Goal: Task Accomplishment & Management: Complete application form

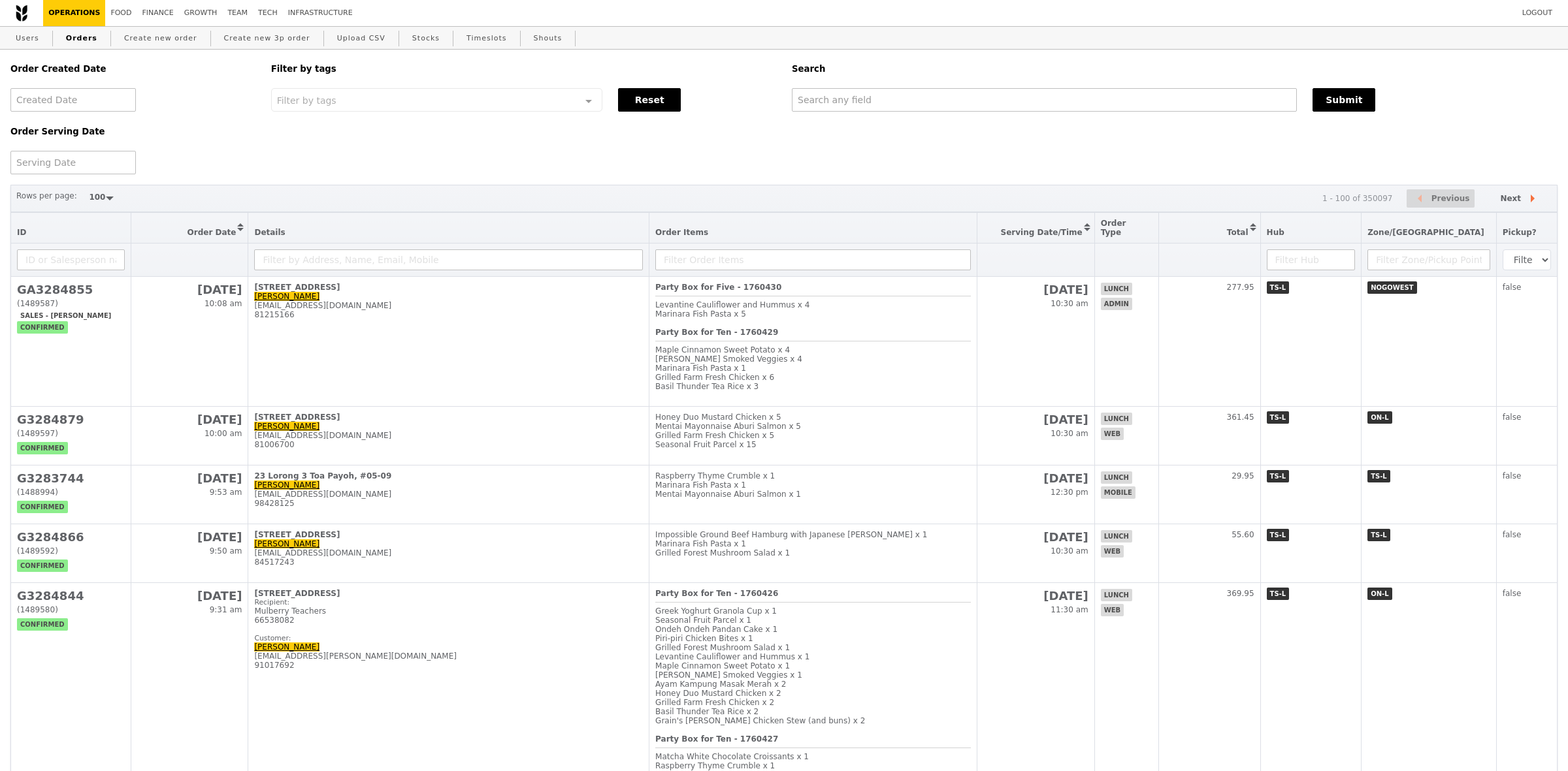
select select "100"
click at [825, 95] on input "text" at bounding box center [1044, 100] width 505 height 24
type input "[EMAIL_ADDRESS][DOMAIN_NAME]"
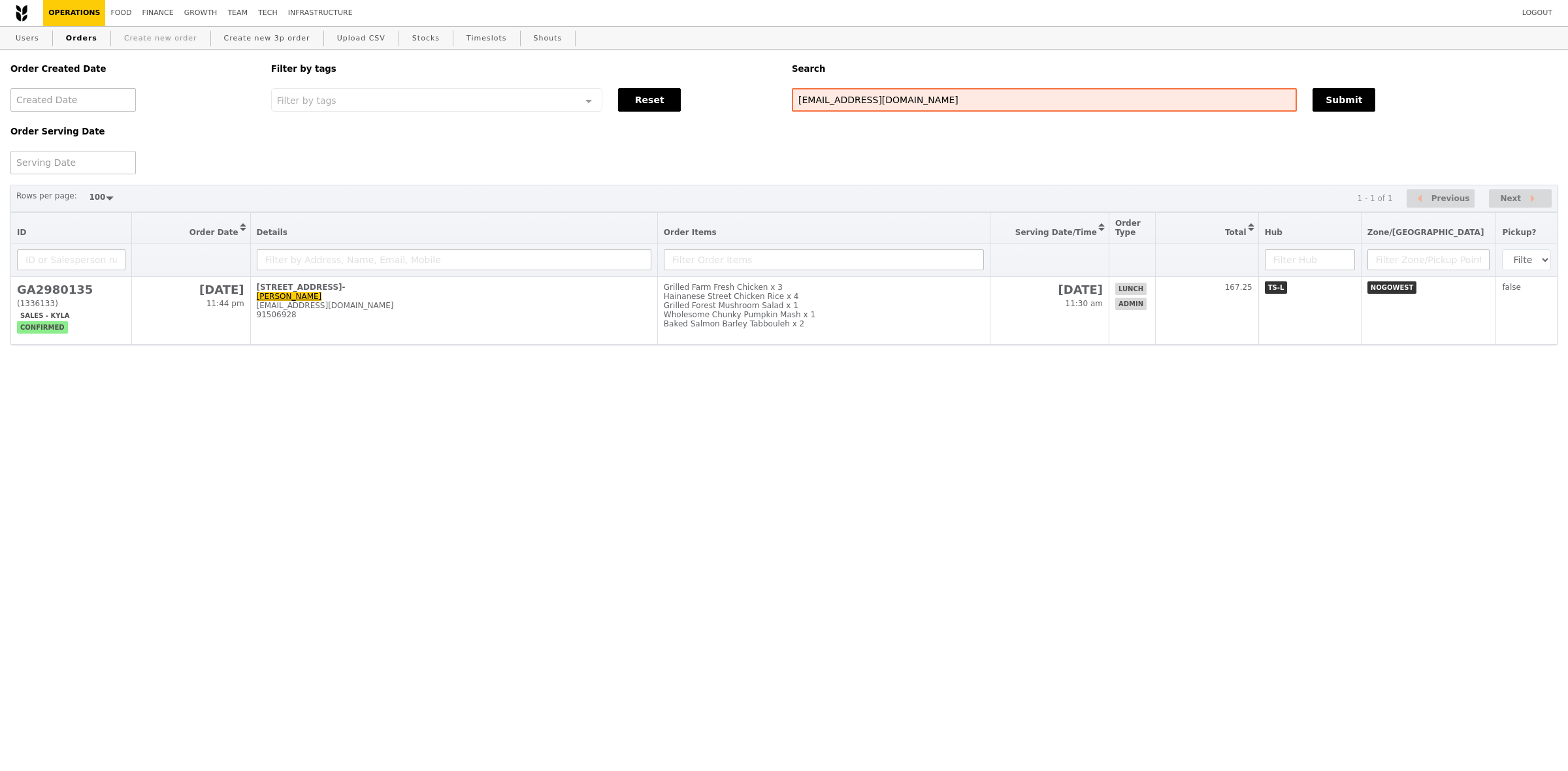
click at [128, 41] on link "Create new order" at bounding box center [161, 38] width 84 height 24
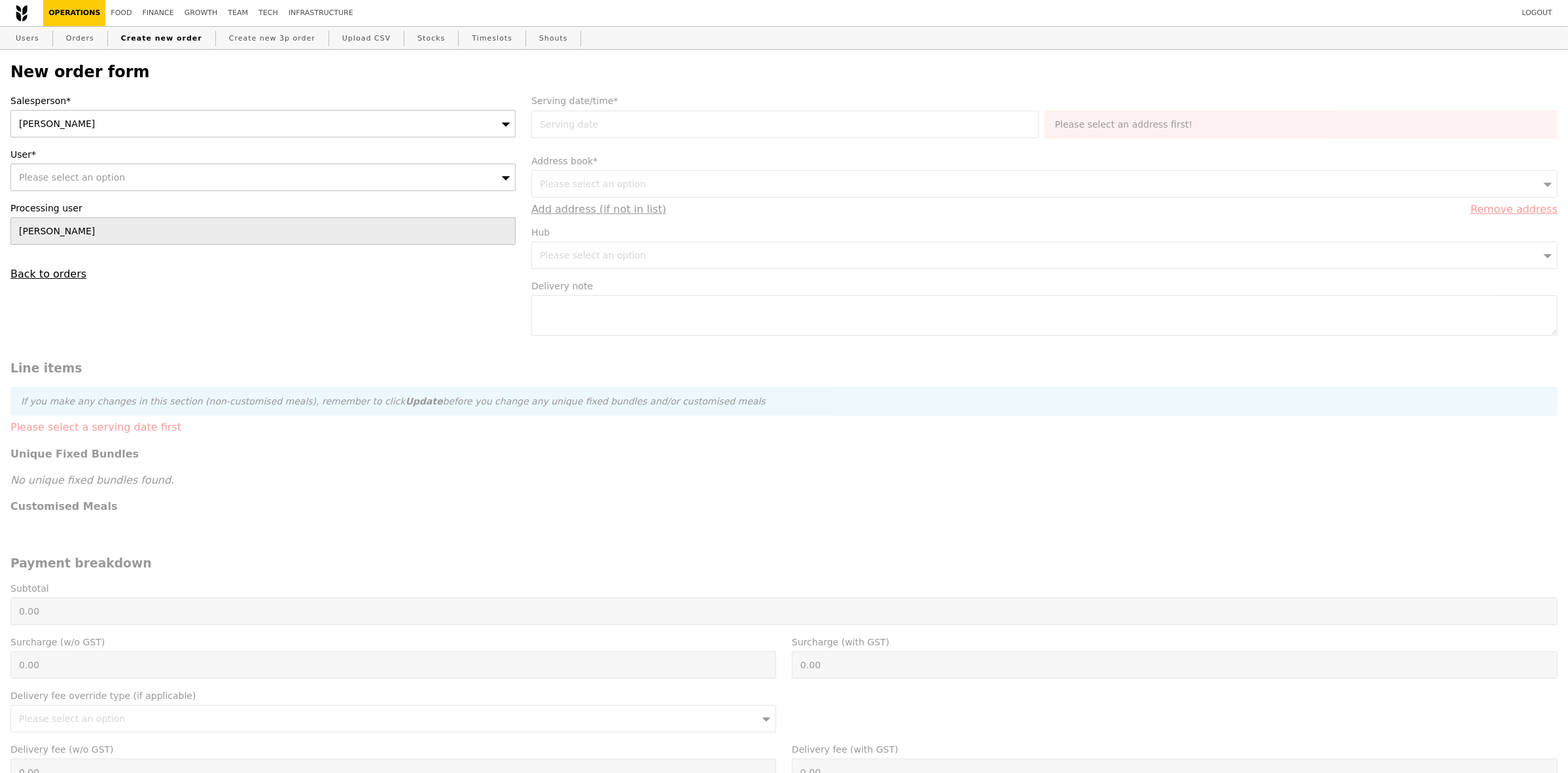
click at [214, 175] on div "Please select an option" at bounding box center [263, 177] width 505 height 28
type input "Confirm"
type input "[EMAIL_ADDRESS][DOMAIN_NAME]"
click at [184, 209] on div "[PERSON_NAME] ([EMAIL_ADDRESS][DOMAIN_NAME])" at bounding box center [201, 202] width 370 height 13
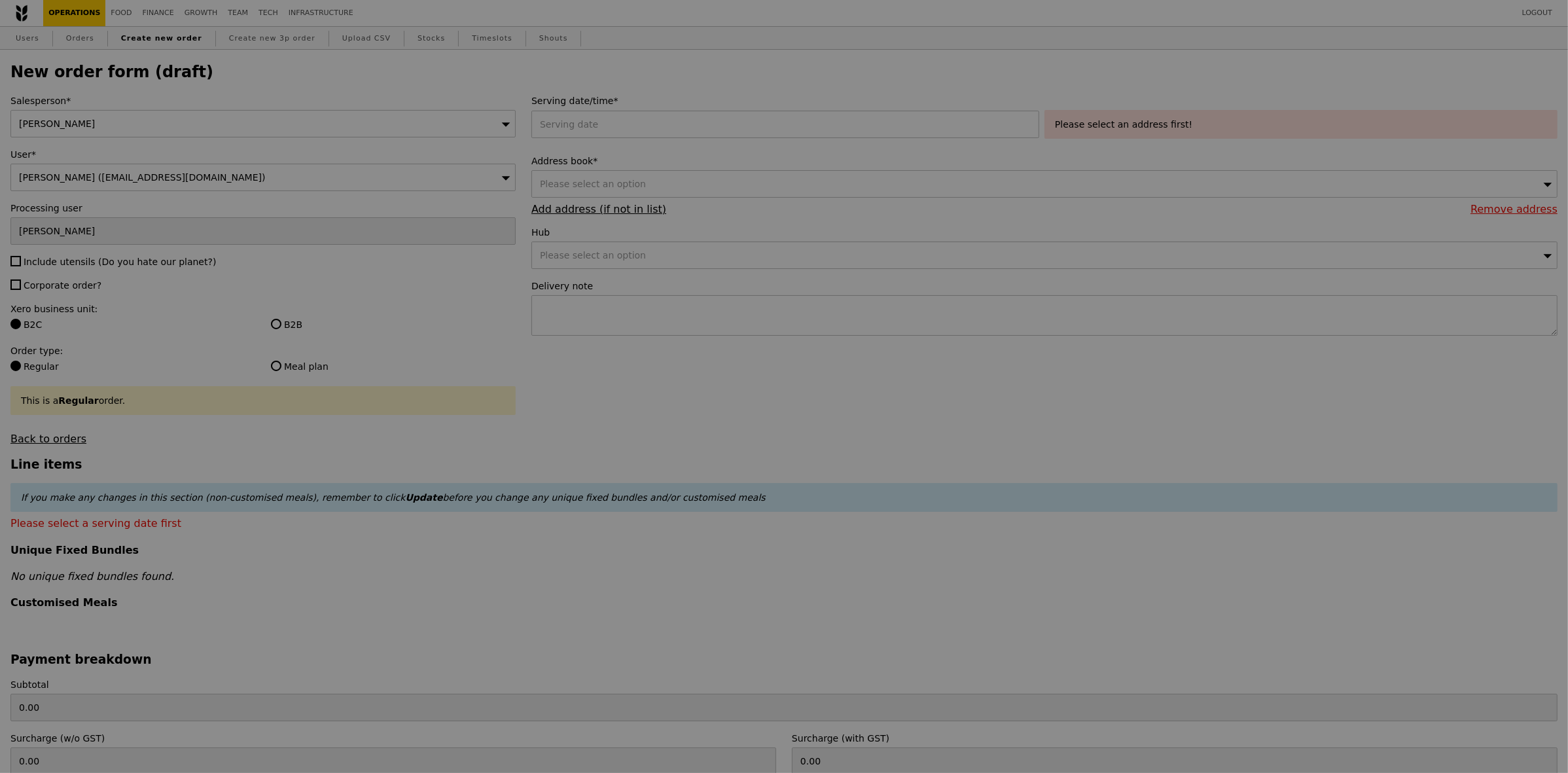
type input "Confirm"
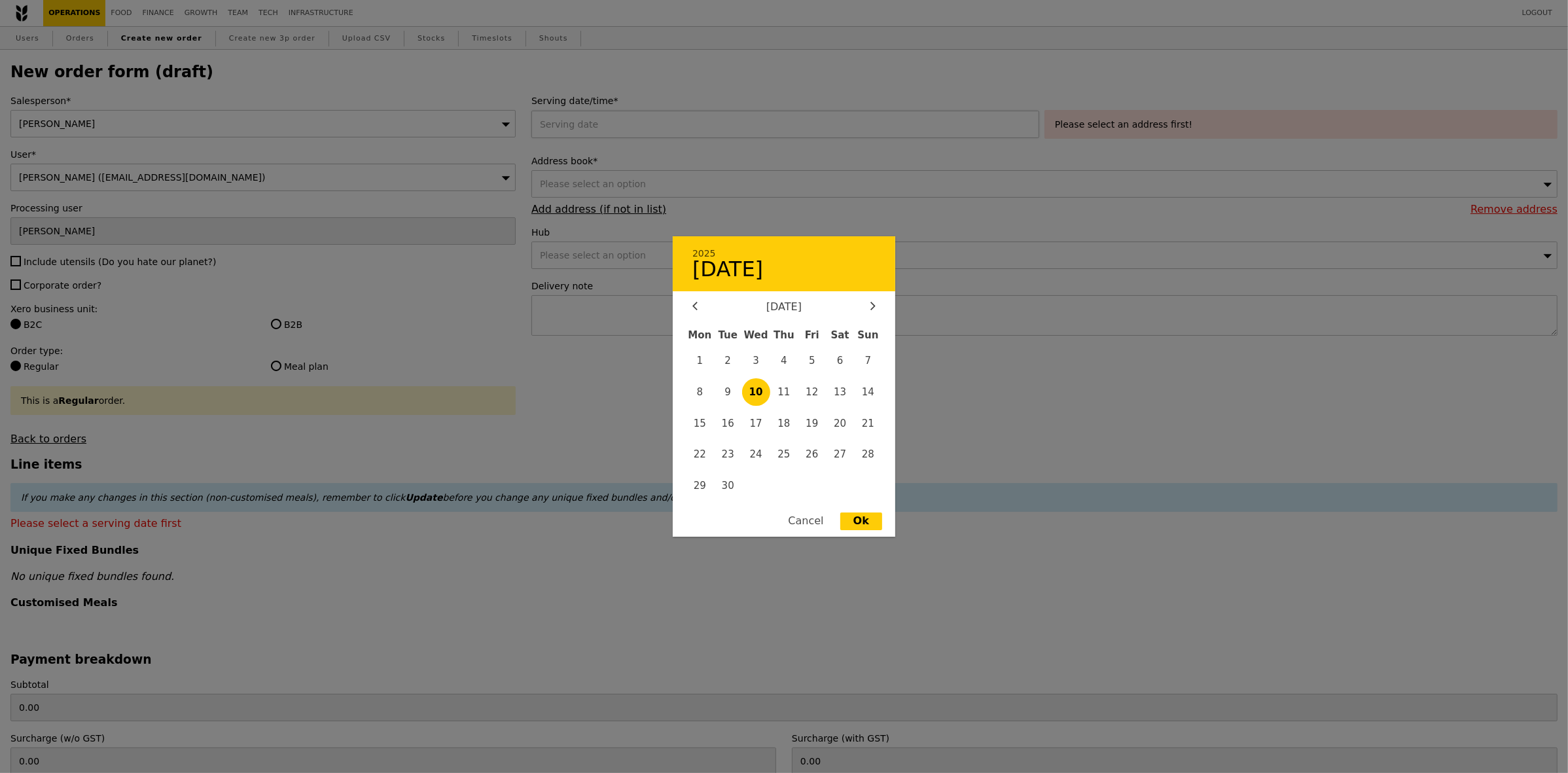
click at [600, 119] on div "2025 September [DATE] Tue Wed Thu Fri Sat Sun 1 2 3 4 5 6 7 8 9 10 11 12 13 14 …" at bounding box center [788, 124] width 513 height 28
click at [786, 426] on span "18" at bounding box center [784, 423] width 28 height 28
type input "[DATE]"
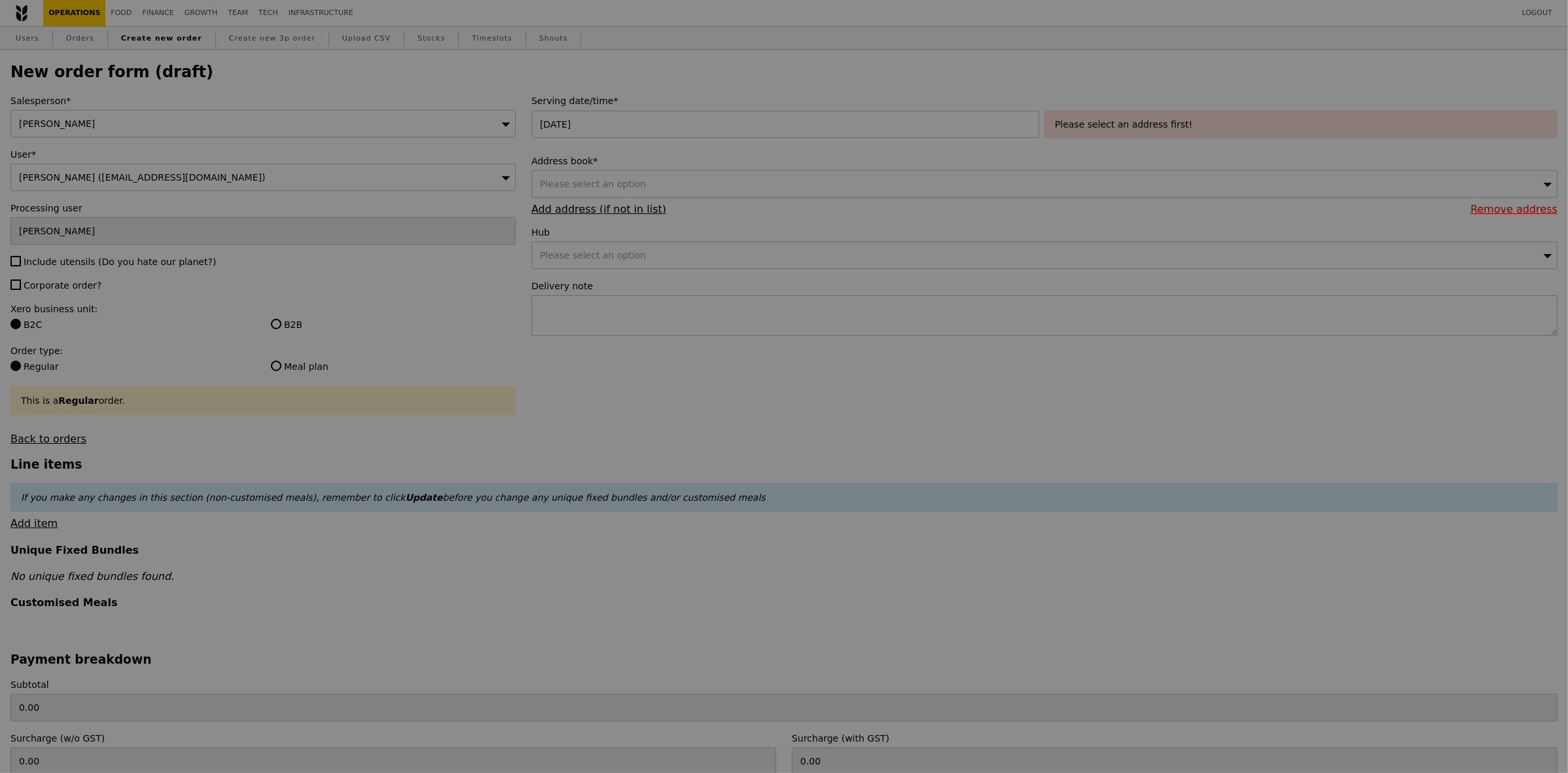
type input "Confirm"
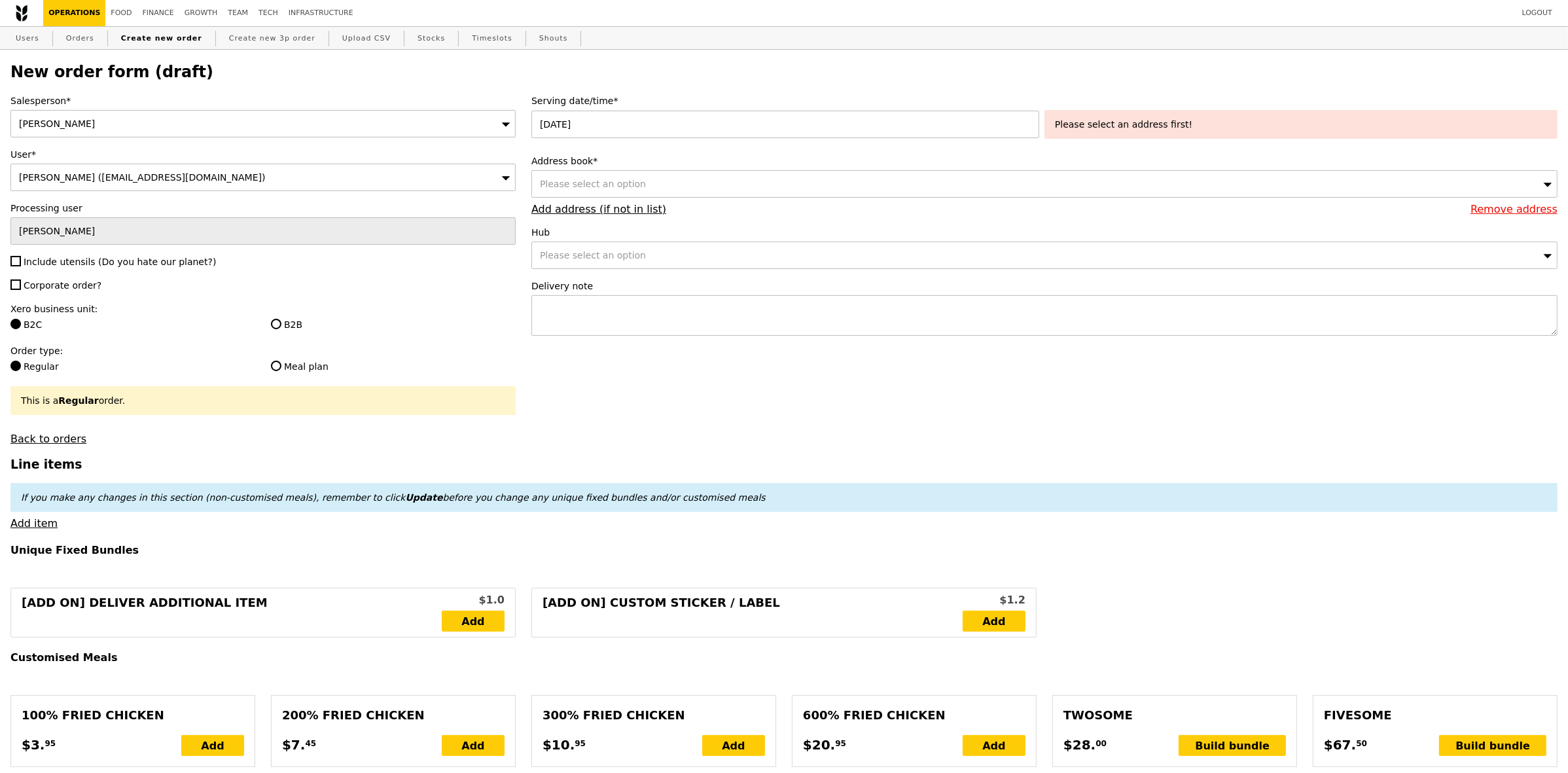
click at [1124, 123] on div "Please select an address first!" at bounding box center [1302, 124] width 492 height 13
click at [857, 176] on div "Please select an option" at bounding box center [1044, 184] width 1026 height 28
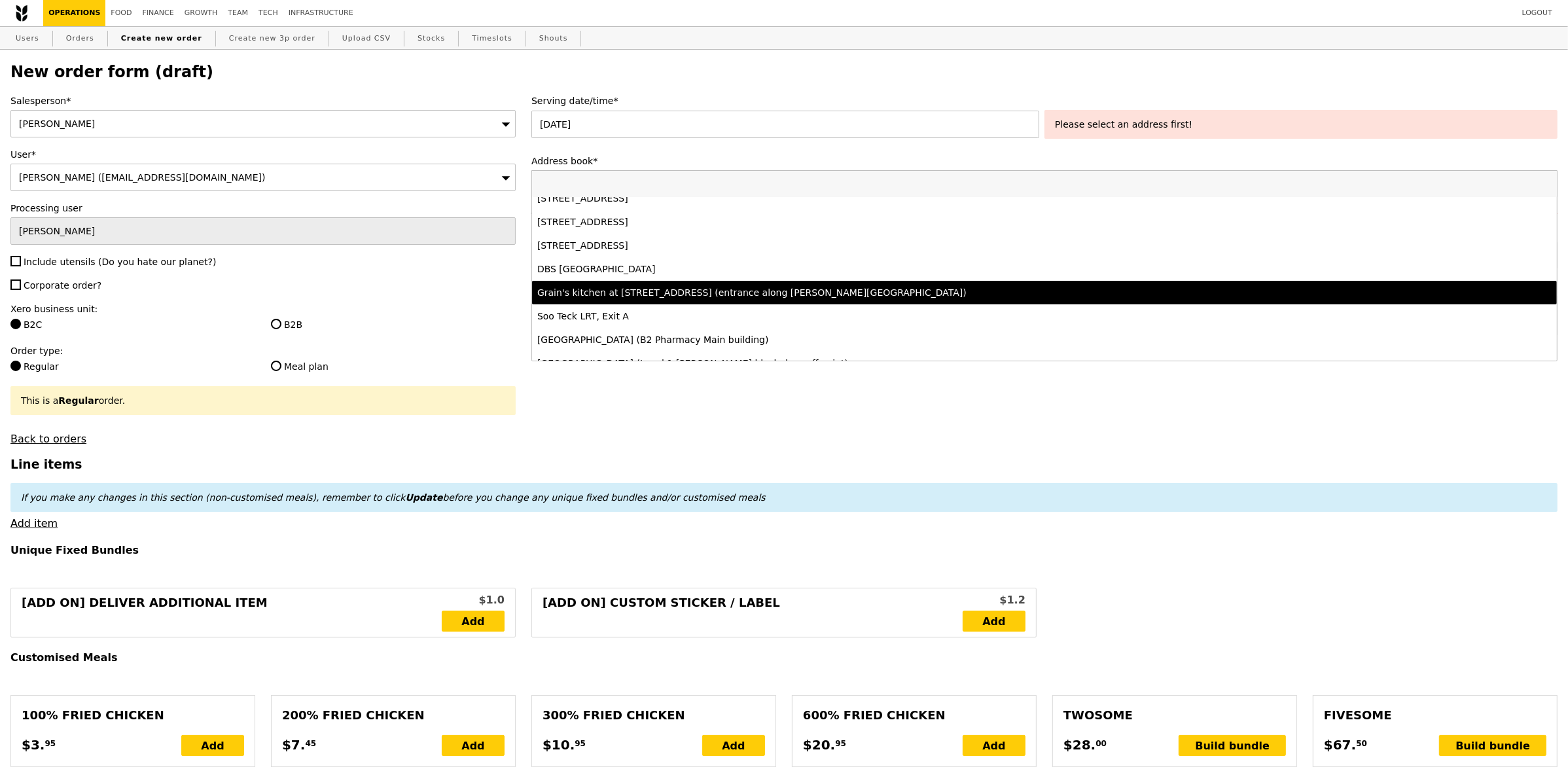
scroll to position [24, 0]
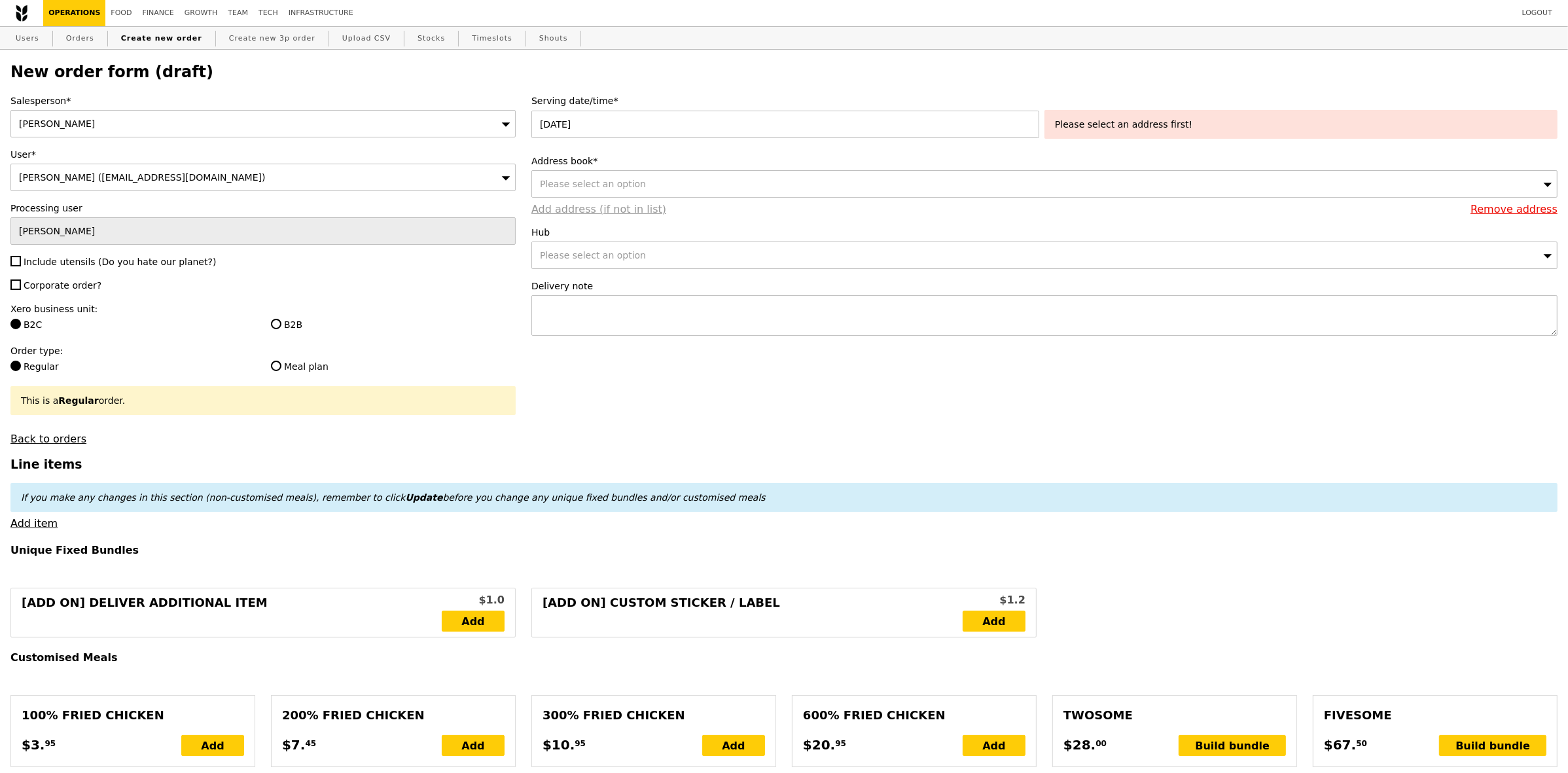
click at [615, 211] on link "Add address (if not in list)" at bounding box center [599, 209] width 135 height 12
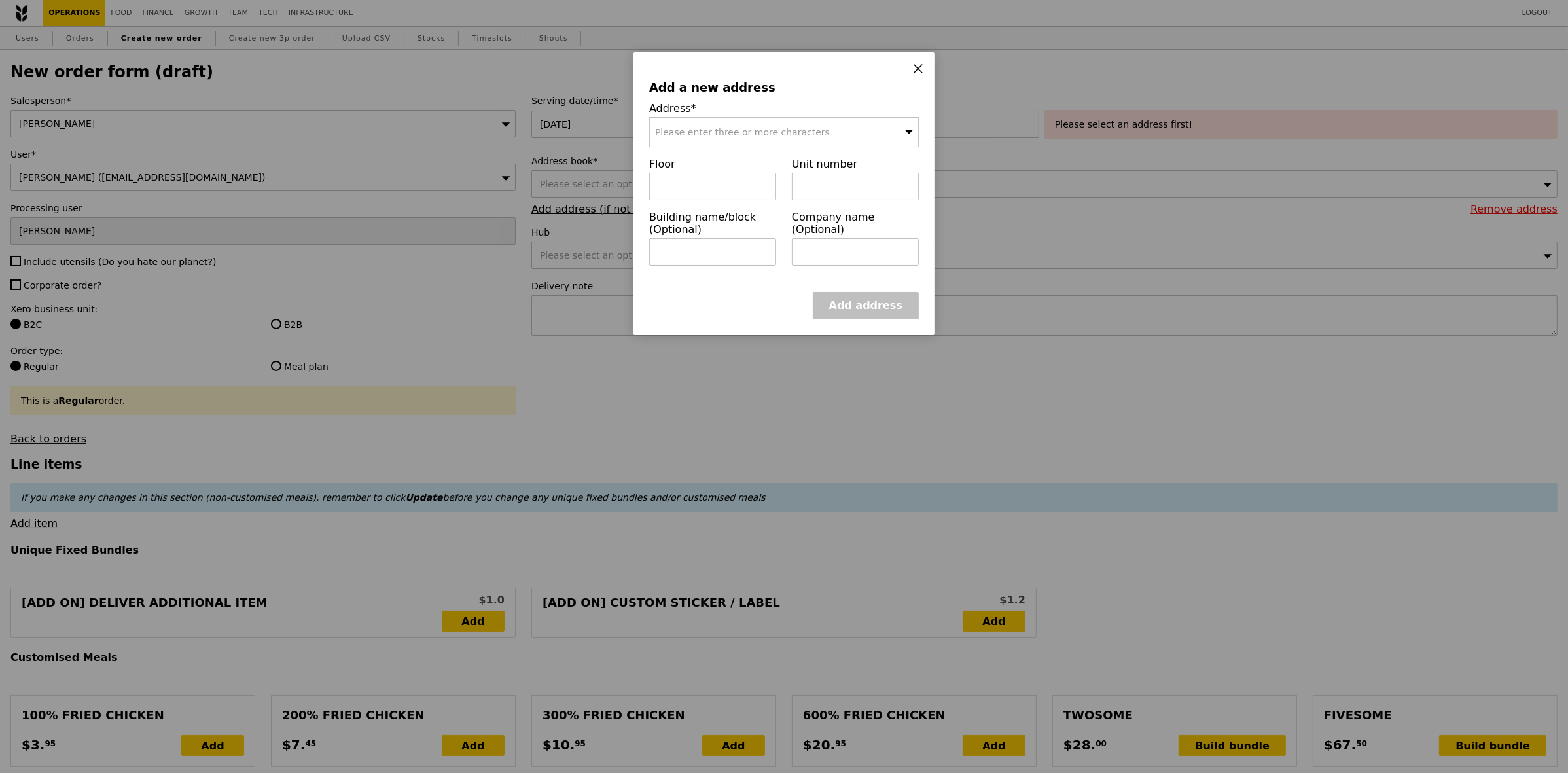
click at [786, 135] on span "Please enter three or more characters" at bounding box center [742, 132] width 175 height 11
click at [751, 137] on input "search" at bounding box center [784, 132] width 268 height 28
paste input "308232"
type input "308232"
click at [767, 158] on div "[STREET_ADDRESS]" at bounding box center [752, 159] width 193 height 13
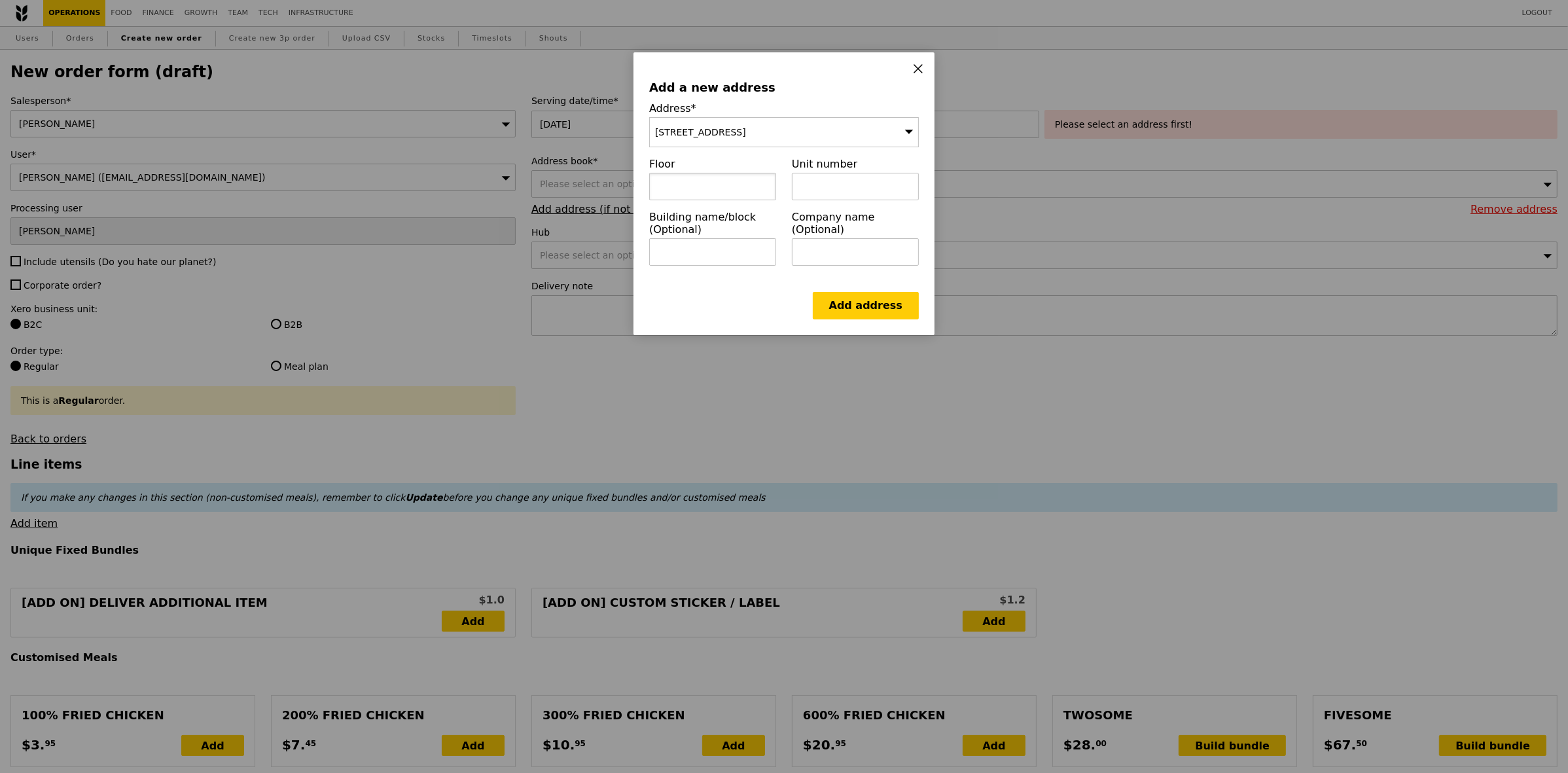
click at [727, 189] on input "text" at bounding box center [713, 187] width 127 height 28
click at [715, 194] on input "text" at bounding box center [713, 187] width 127 height 28
type input "00"
paste input "[PERSON_NAME][GEOGRAPHIC_DATA] @ [GEOGRAPHIC_DATA]"
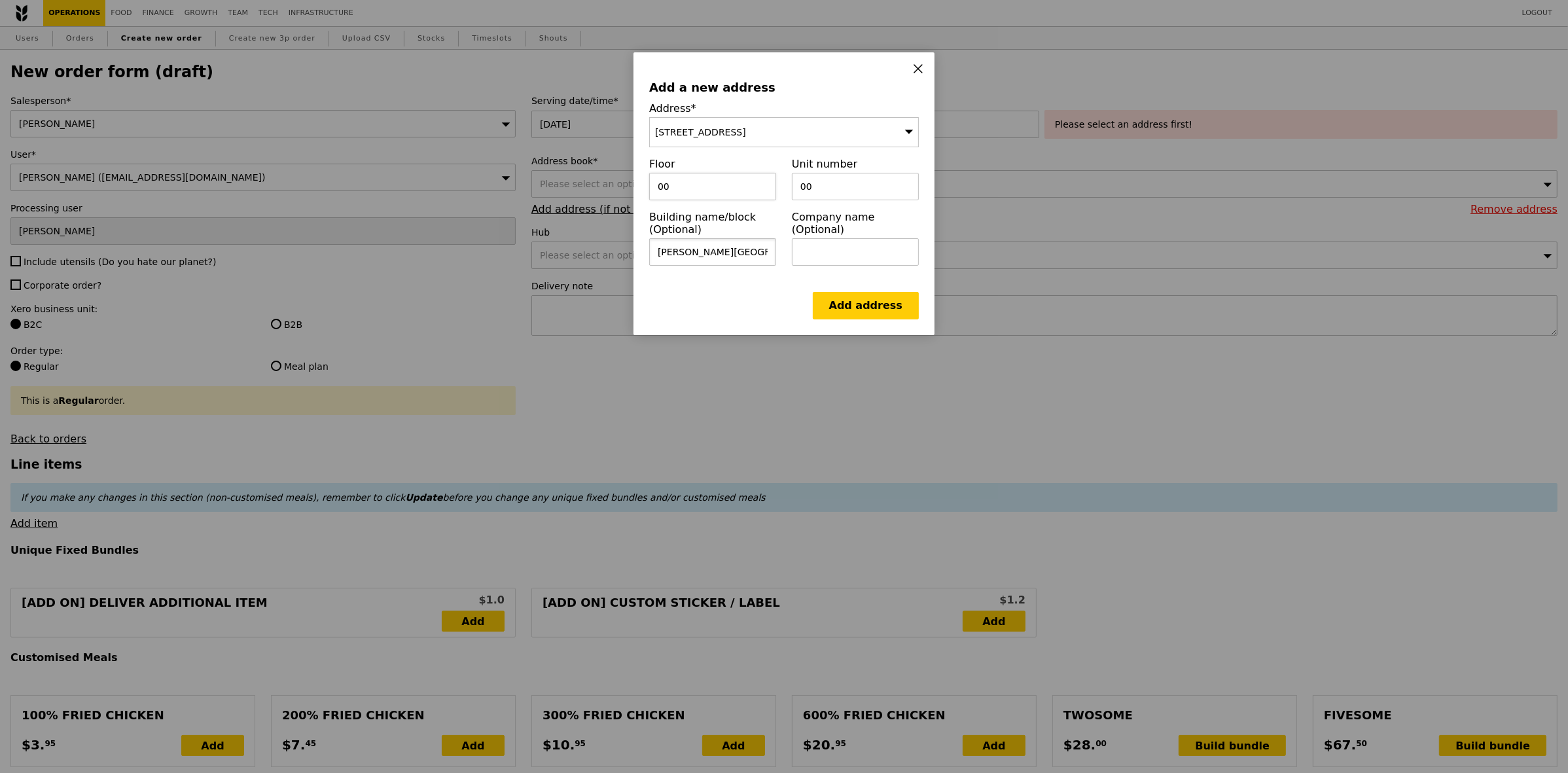
scroll to position [0, 113]
type input "[PERSON_NAME][GEOGRAPHIC_DATA] @ [GEOGRAPHIC_DATA]"
click at [865, 311] on link "Add address" at bounding box center [865, 306] width 106 height 28
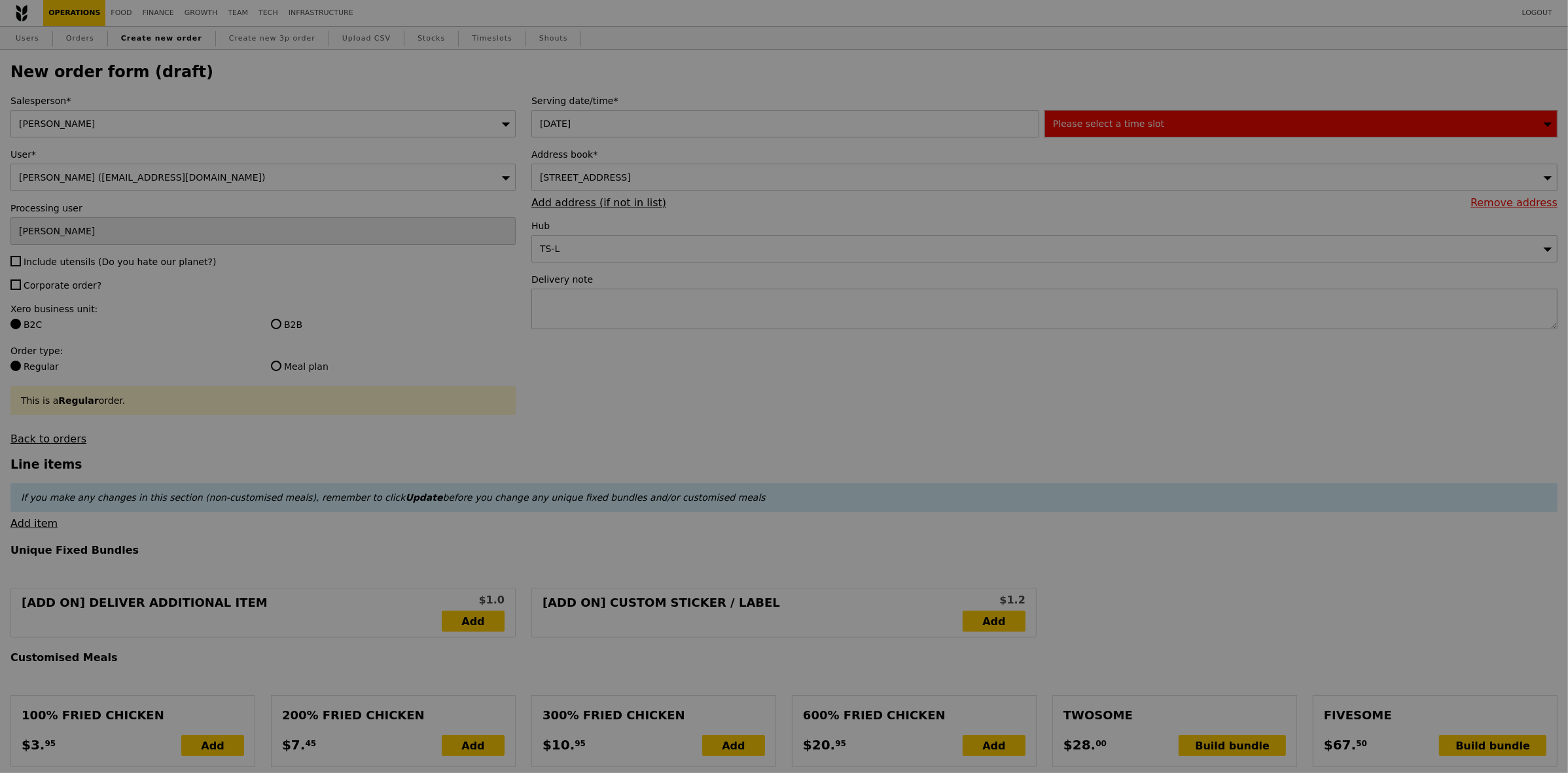
type input "Confirm"
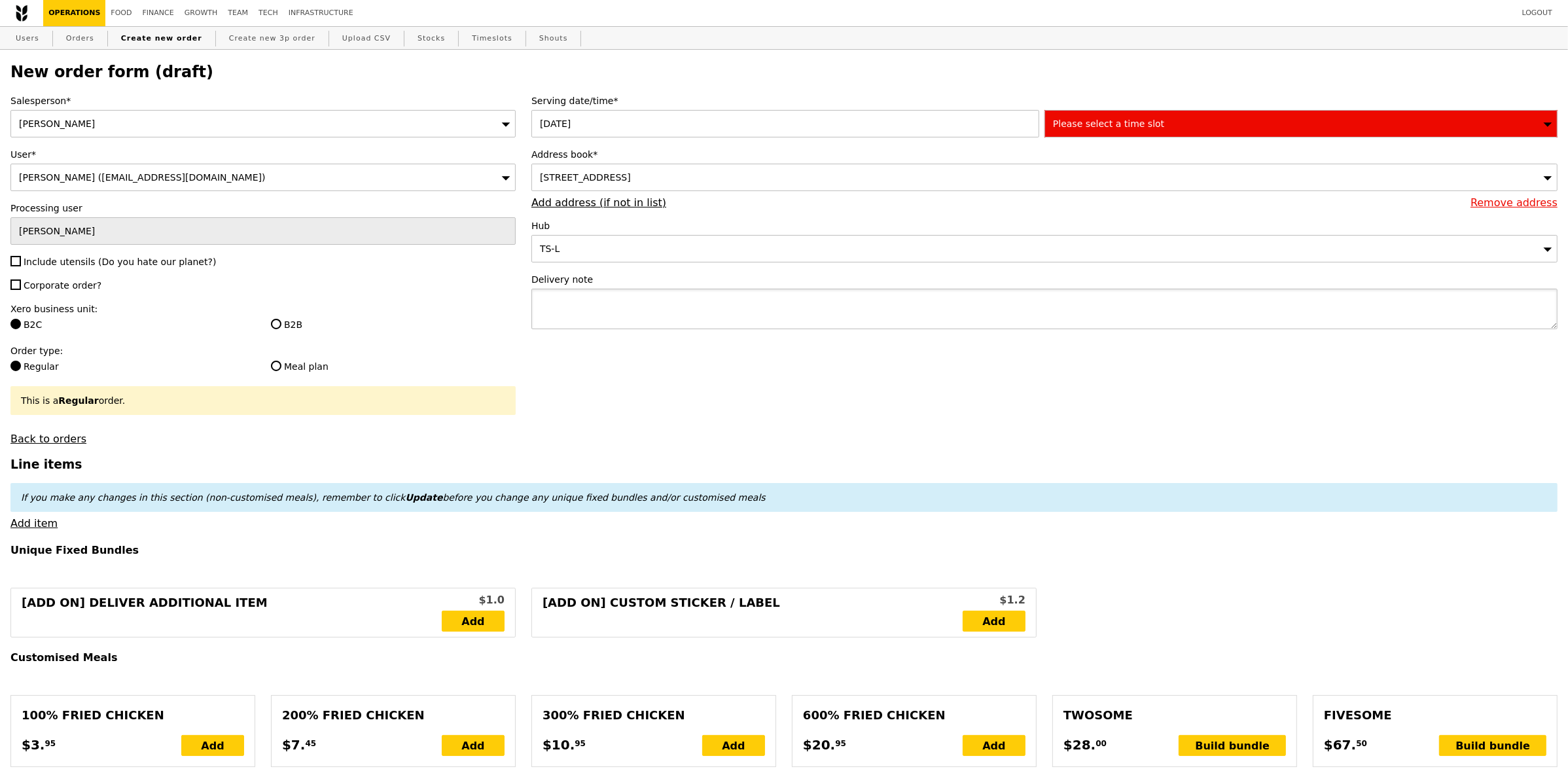
click at [658, 322] on textarea at bounding box center [1044, 309] width 1026 height 41
click at [1341, 126] on div "Please select a time slot" at bounding box center [1302, 124] width 513 height 28
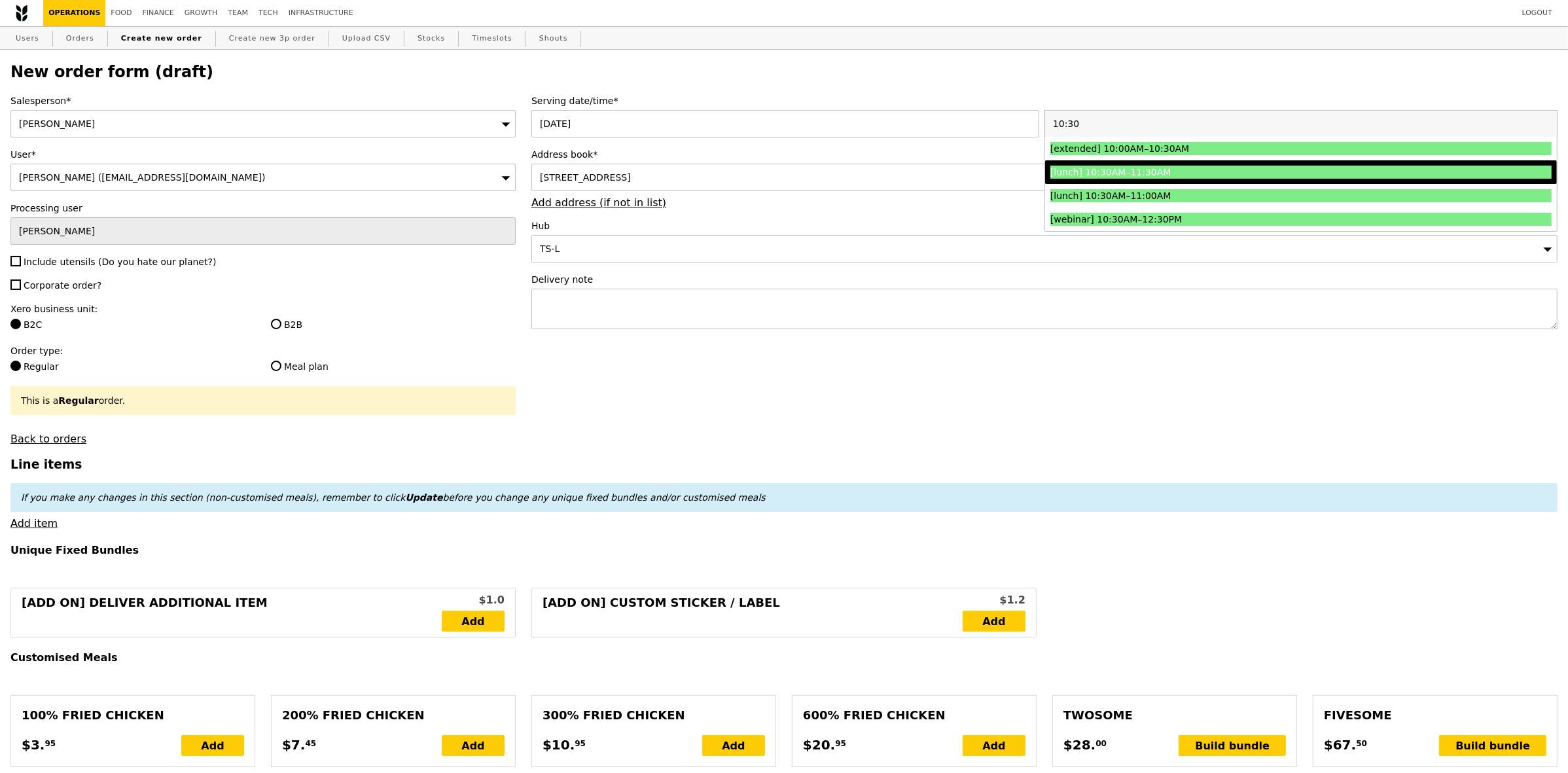
type input "10:30"
click at [1244, 167] on li "[lunch] 10:30AM–11:30AM" at bounding box center [1301, 172] width 512 height 24
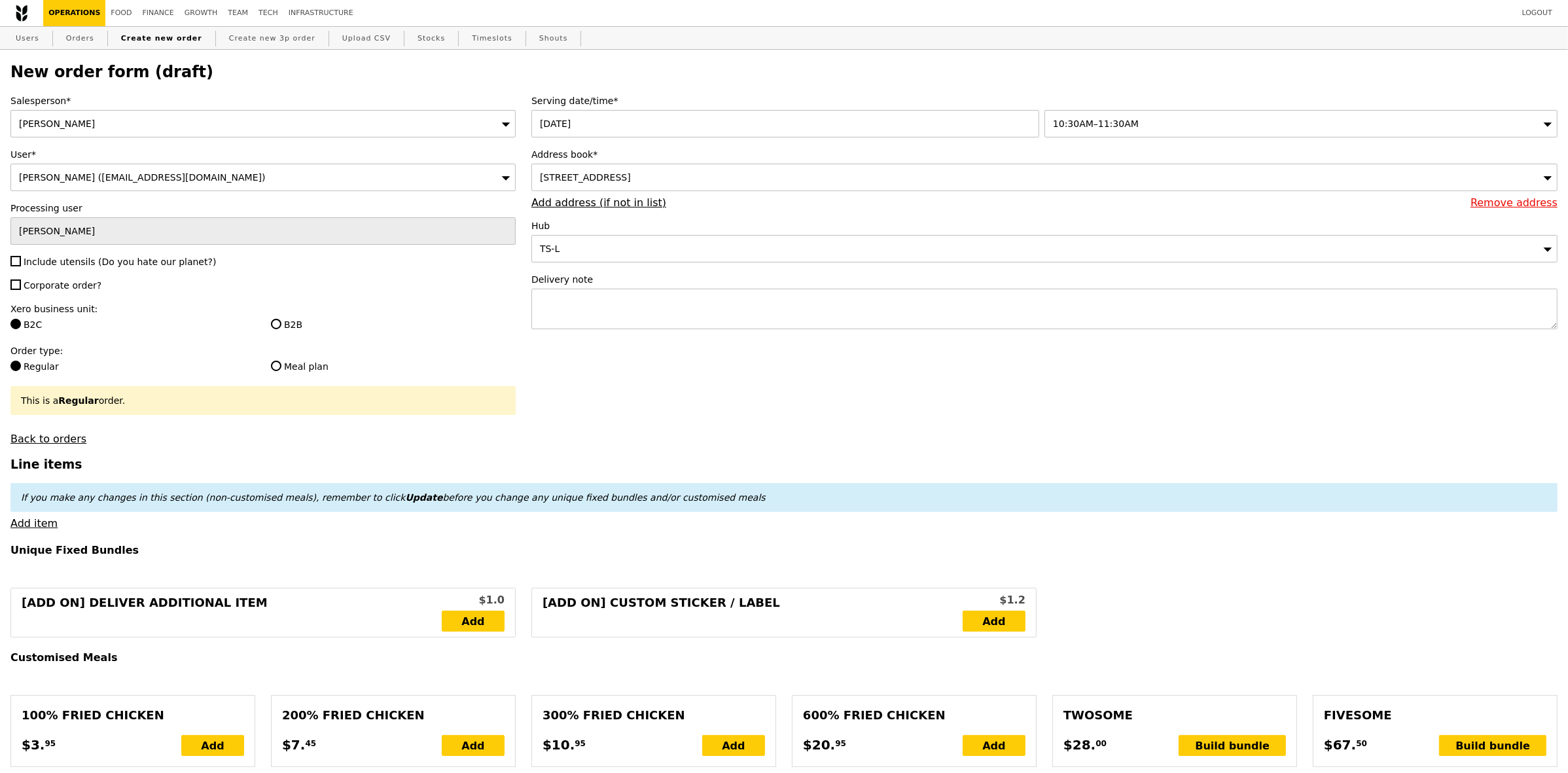
type input "Confirm"
click at [131, 263] on span "Include utensils (Do you hate our planet?)" at bounding box center [119, 262] width 193 height 11
click at [21, 263] on input "Include utensils (Do you hate our planet?)" at bounding box center [15, 261] width 11 height 11
checkbox input "true"
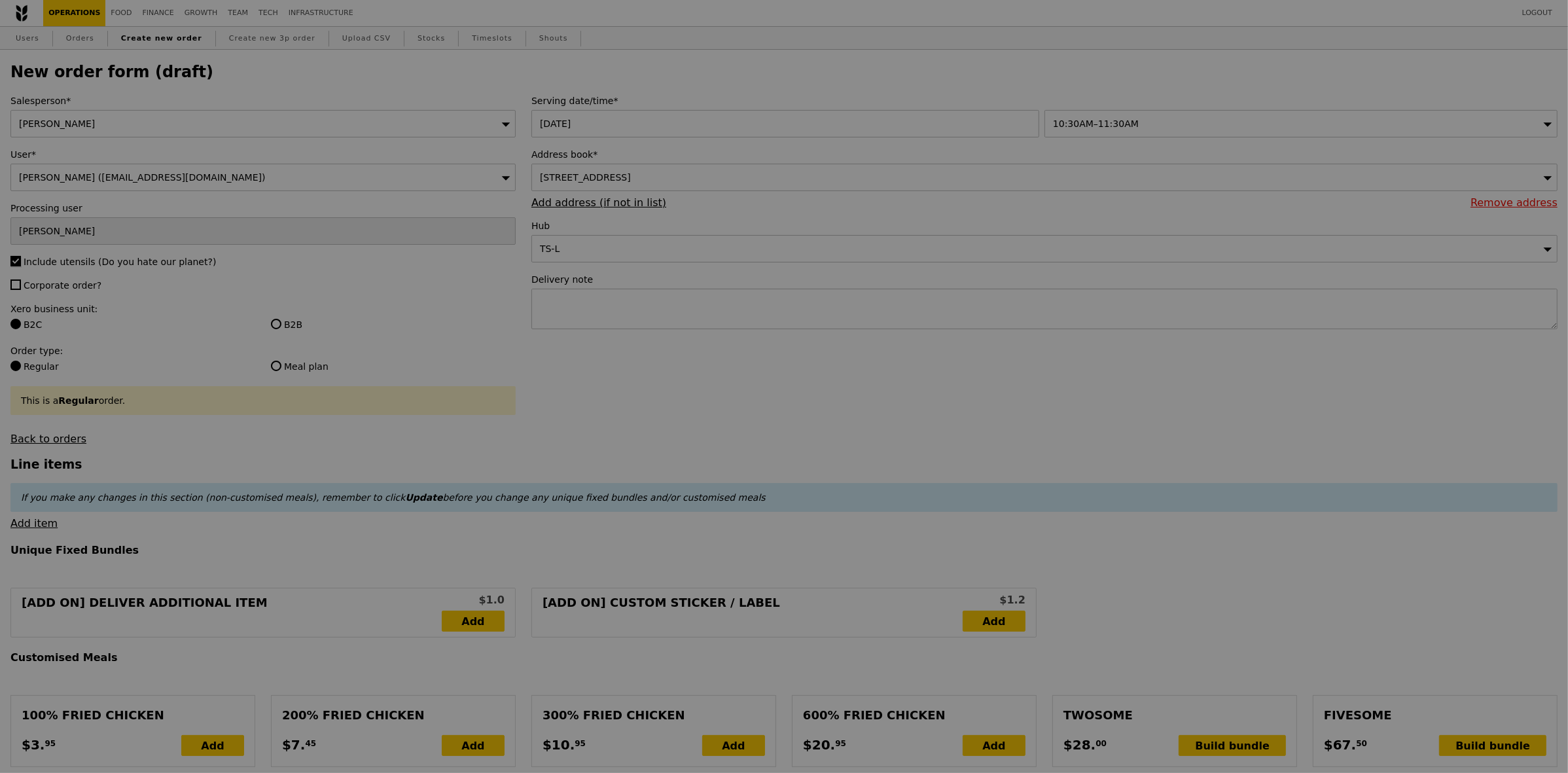
type input "Confirm"
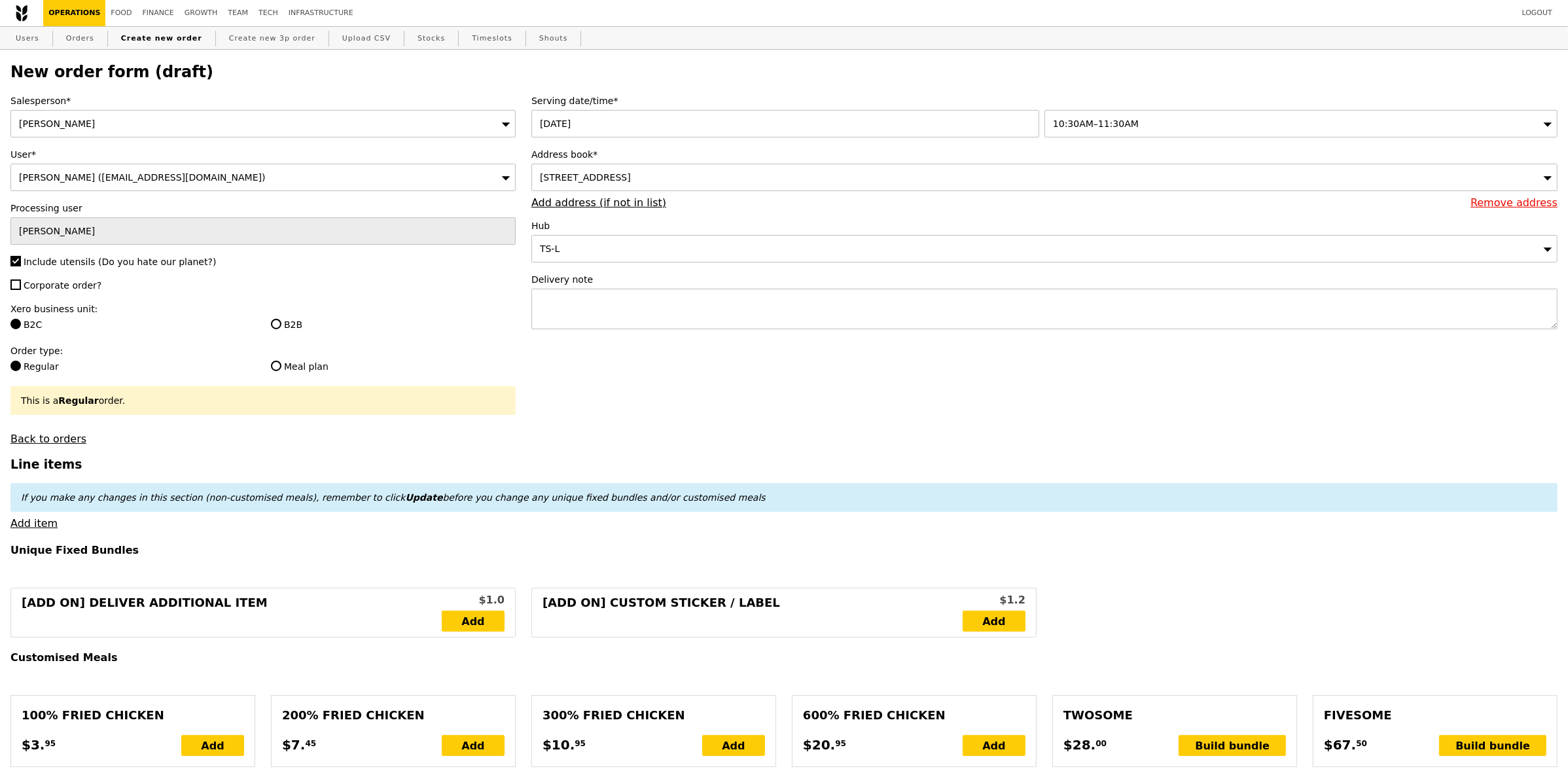
drag, startPoint x: 96, startPoint y: 289, endPoint x: 106, endPoint y: 289, distance: 10.0
click at [96, 289] on label "Corporate order?" at bounding box center [263, 285] width 505 height 13
click at [21, 289] on input "Corporate order?" at bounding box center [15, 284] width 11 height 11
checkbox input "true"
click at [284, 325] on label "B2B" at bounding box center [392, 324] width 245 height 13
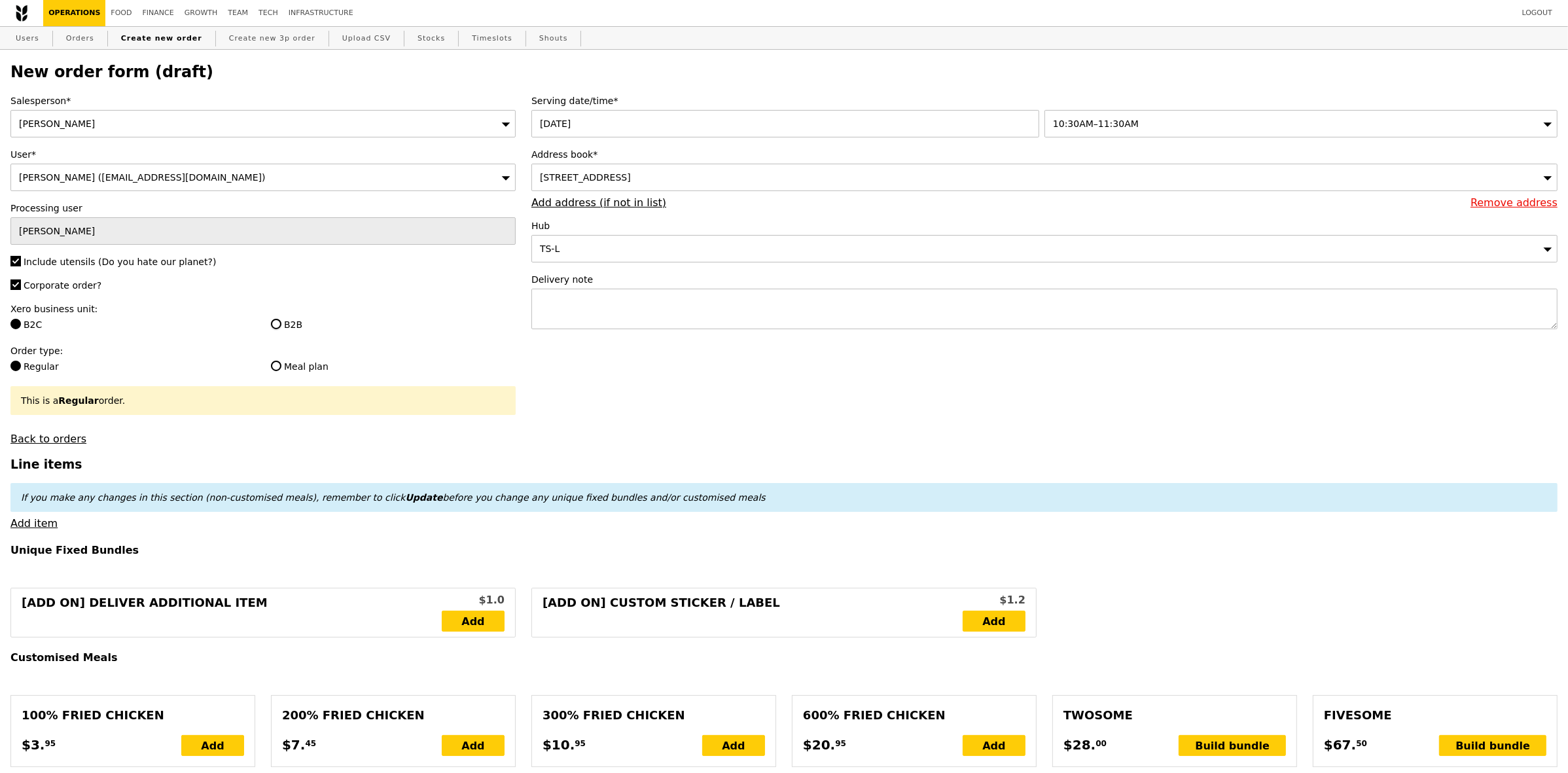
click at [281, 325] on input "B2B" at bounding box center [275, 324] width 11 height 11
radio input "true"
type input "Loading..."
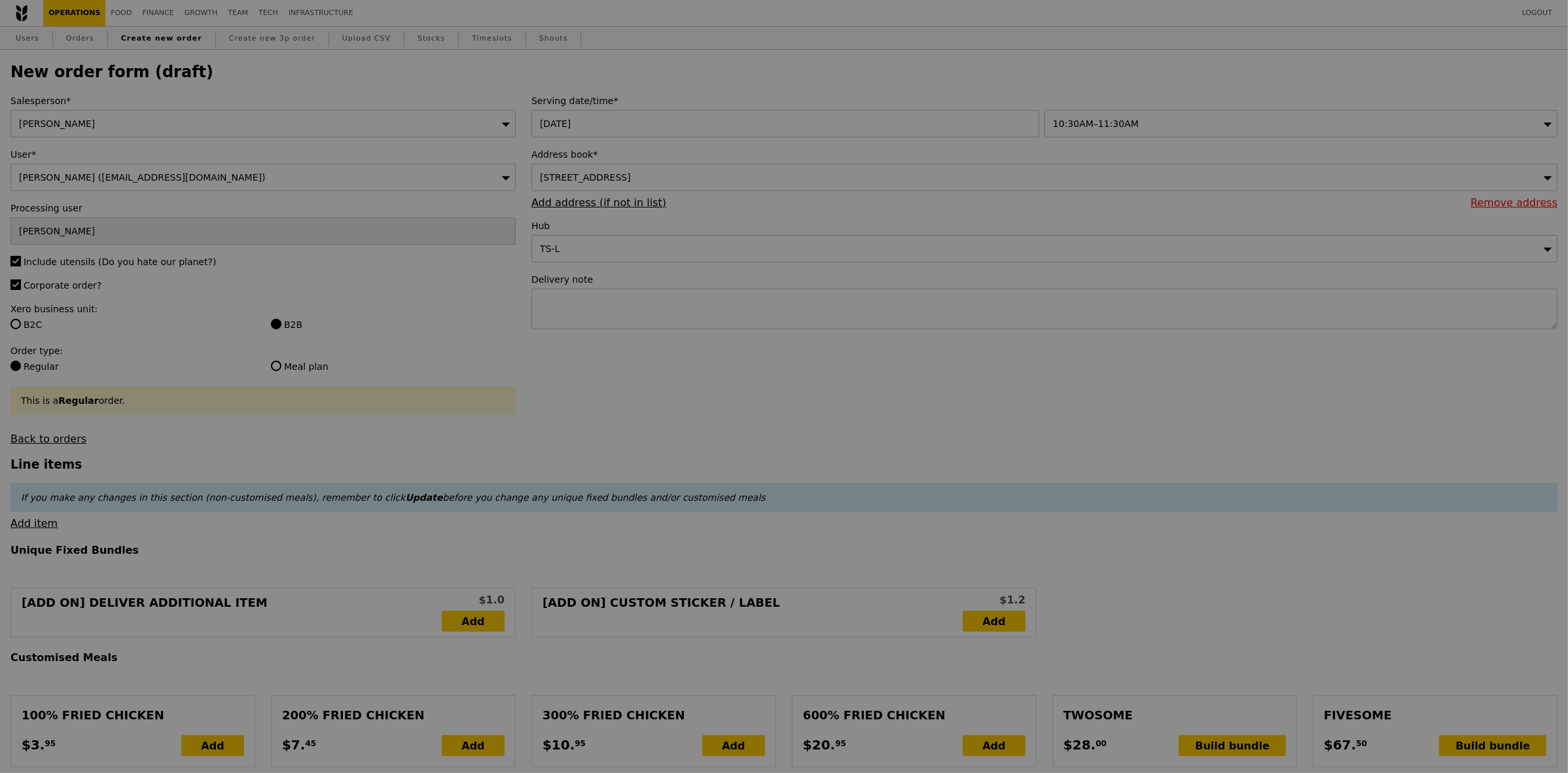
type input "9.08"
type input "9.90"
type input "Confirm"
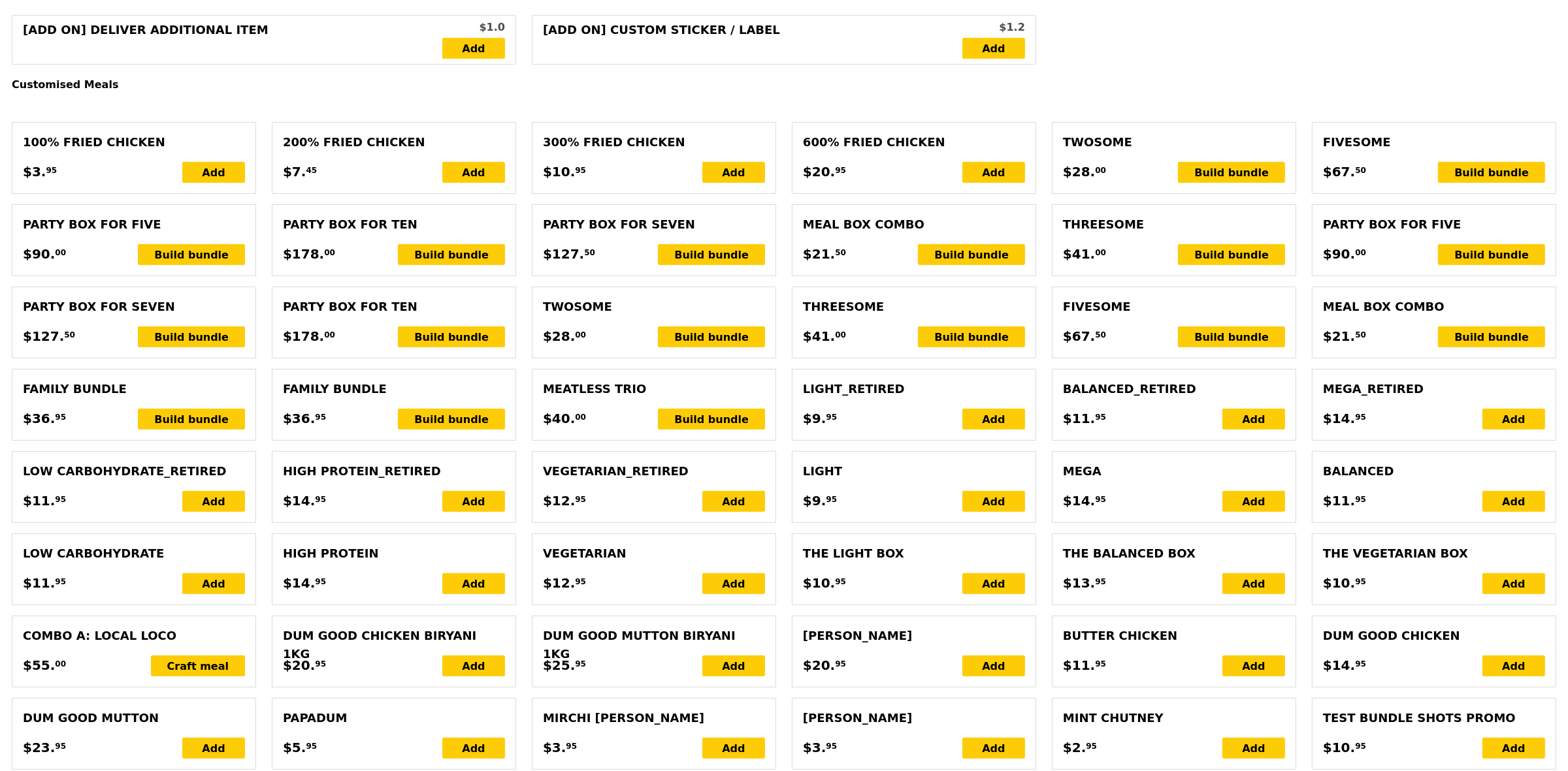
scroll to position [735, 0]
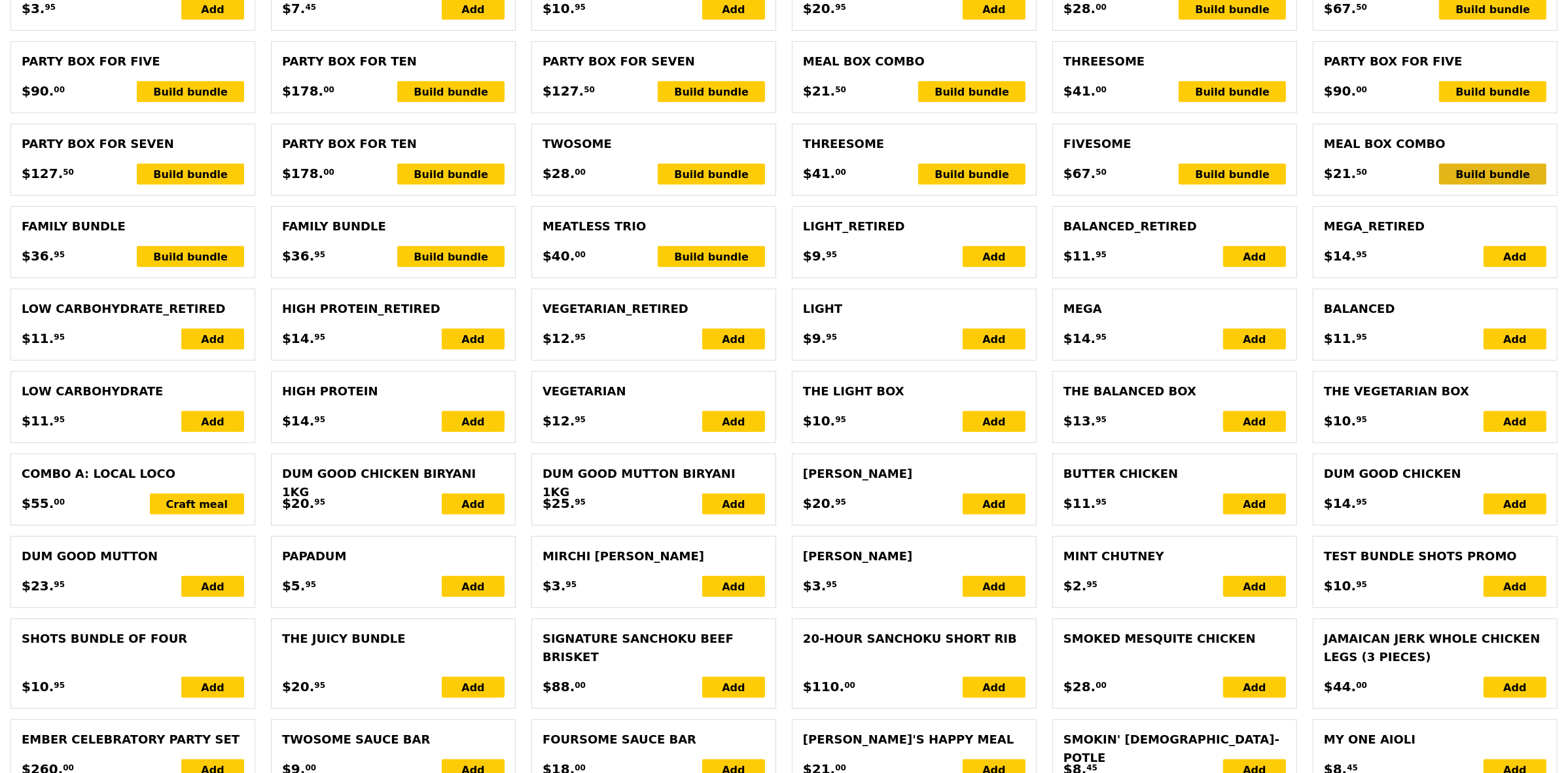
click at [1509, 185] on div "Build bundle" at bounding box center [1492, 174] width 107 height 21
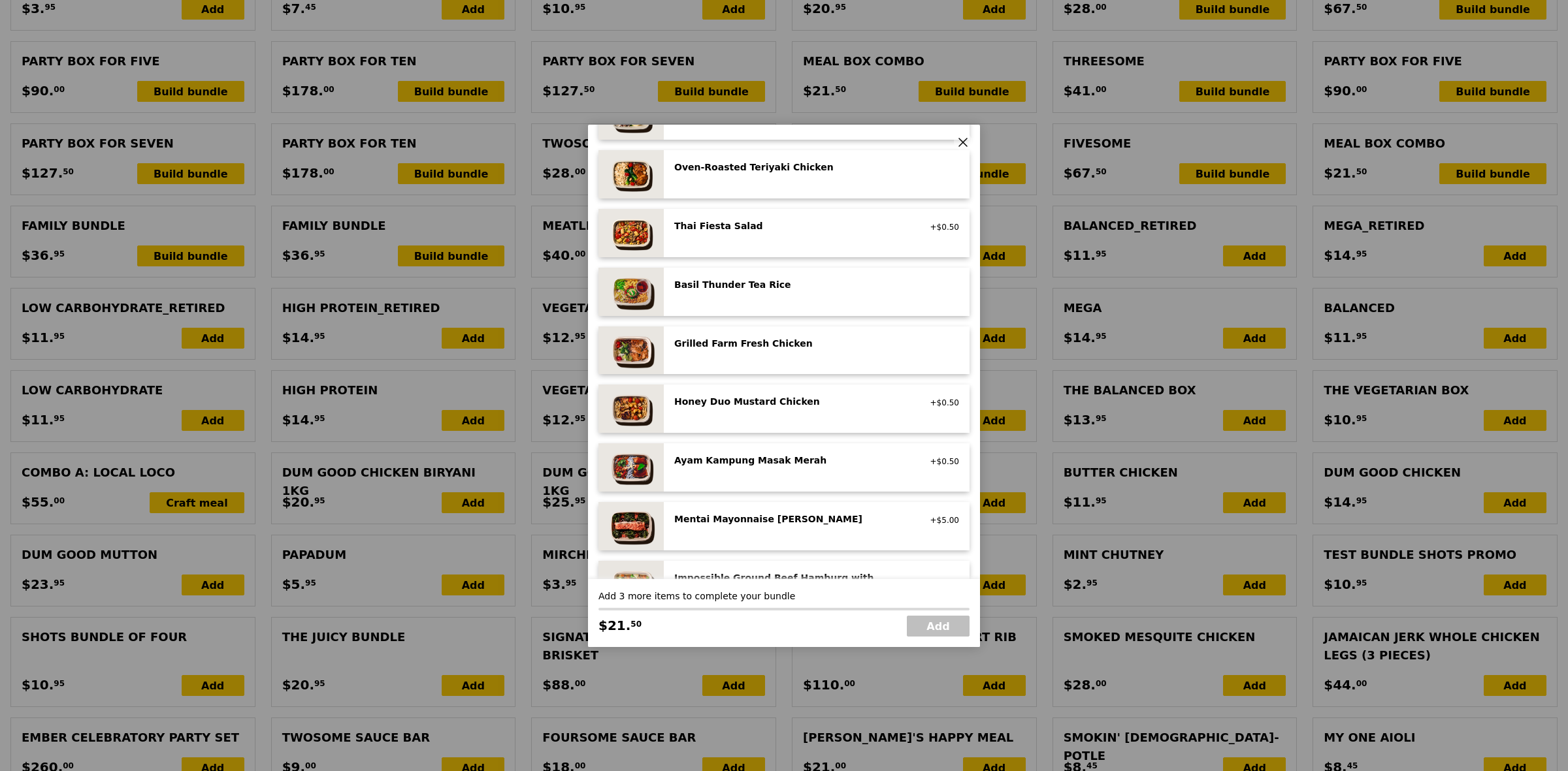
scroll to position [163, 0]
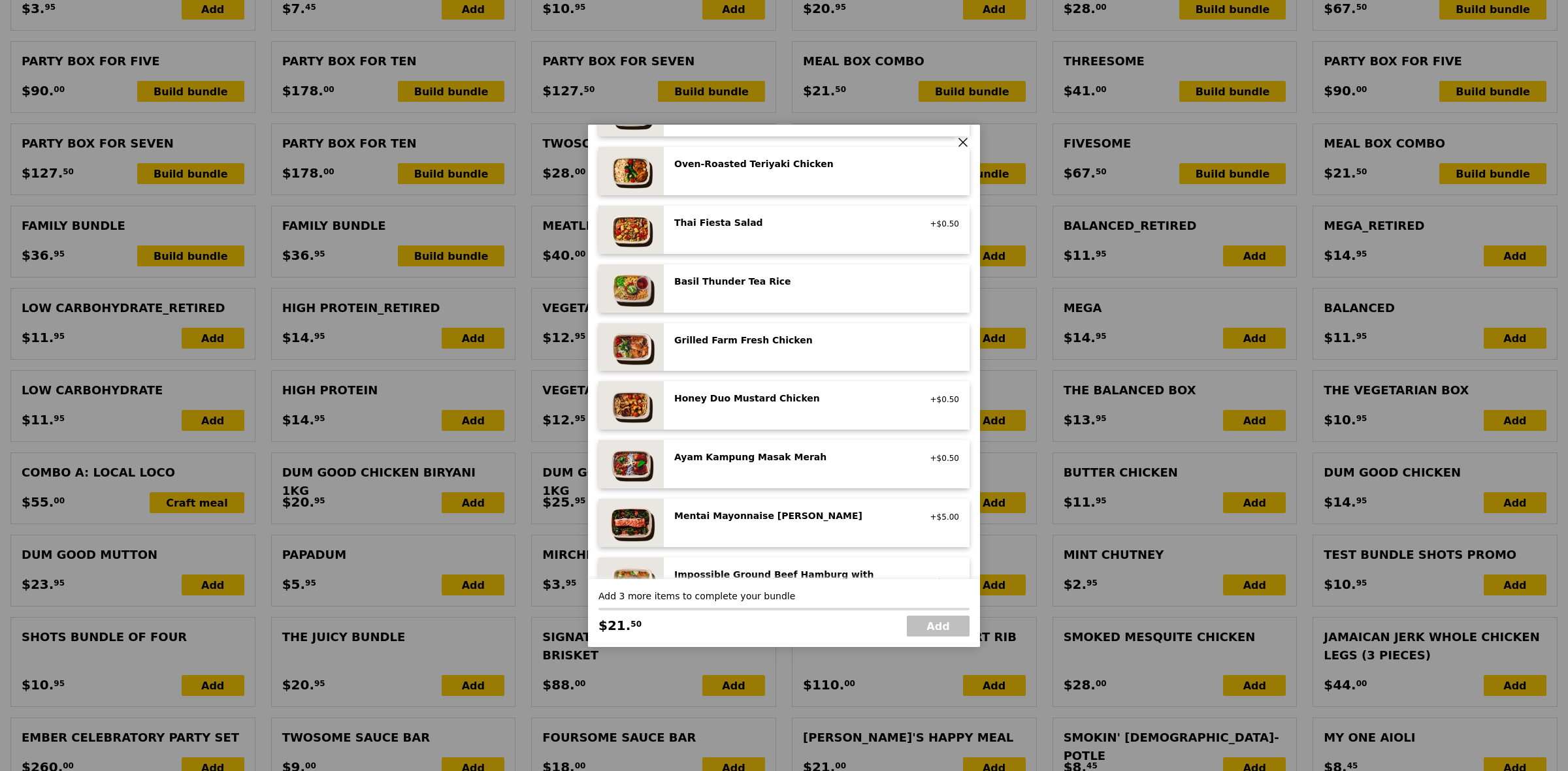
click at [835, 348] on div "Grilled Farm Fresh Chicken high protein, contains allium, dairy, nuts, soy" at bounding box center [792, 341] width 251 height 15
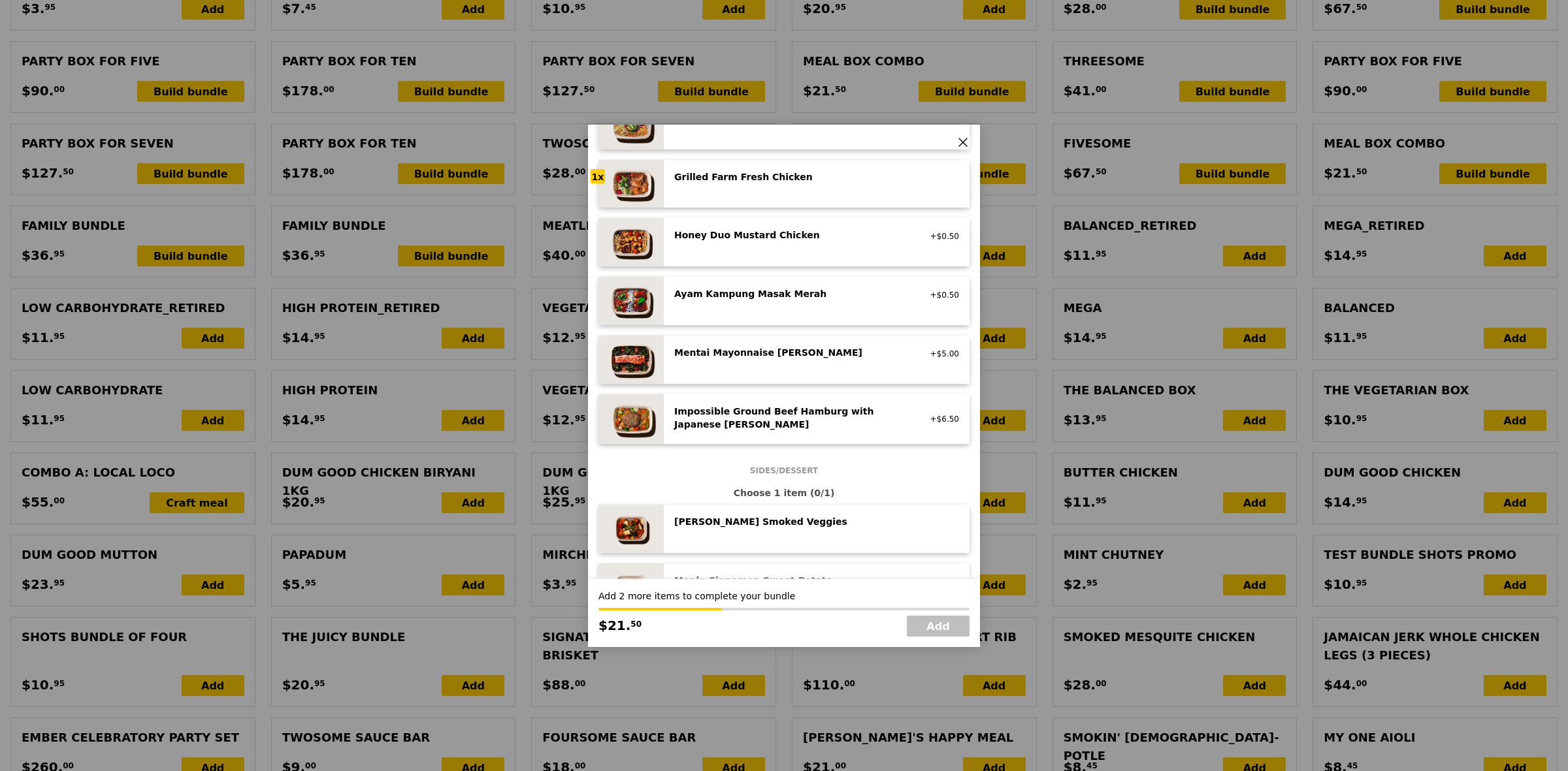
scroll to position [490, 0]
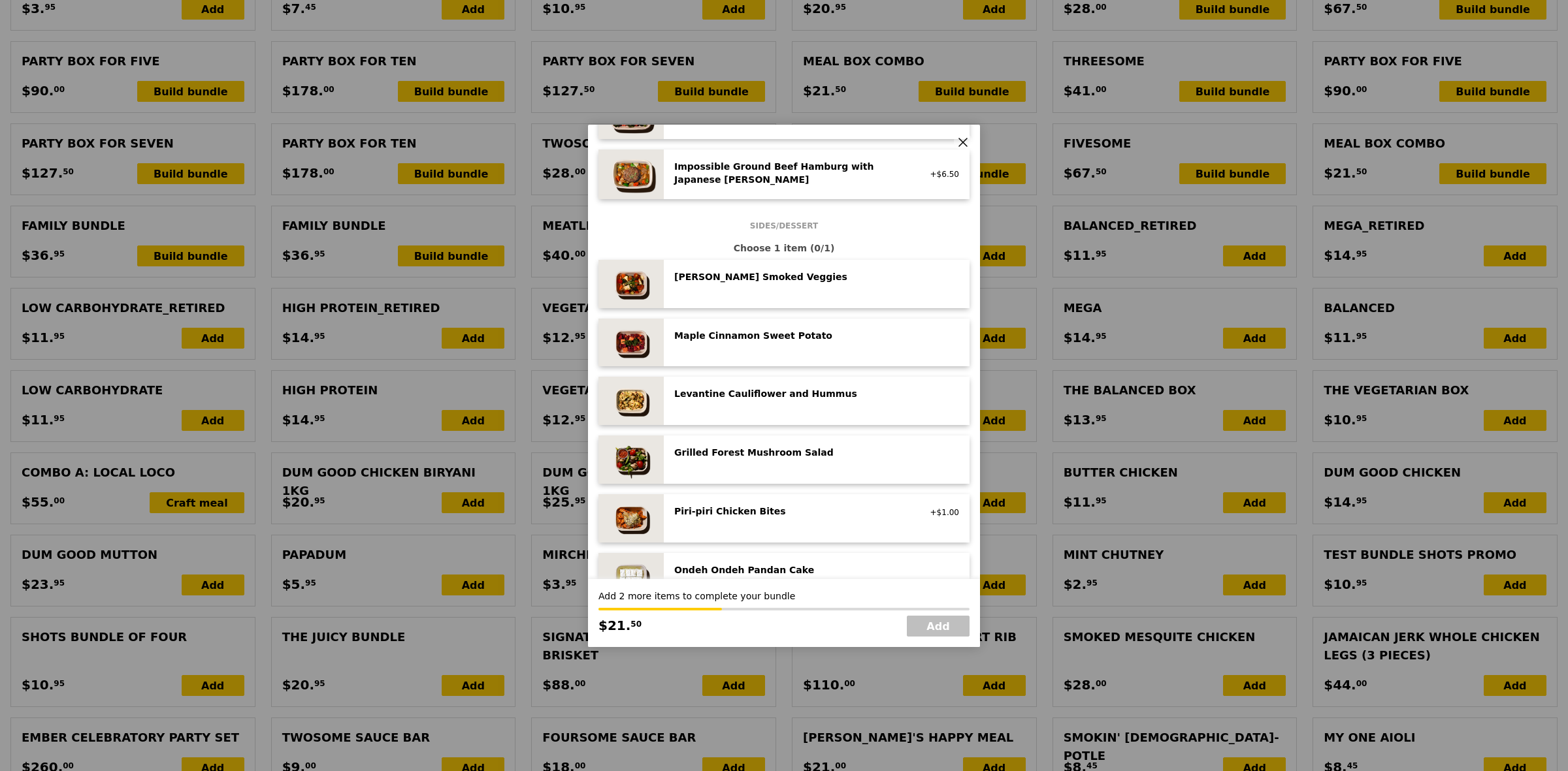
click at [768, 465] on div "Grilled Forest Mushroom Salad low carb, vegan" at bounding box center [816, 460] width 285 height 28
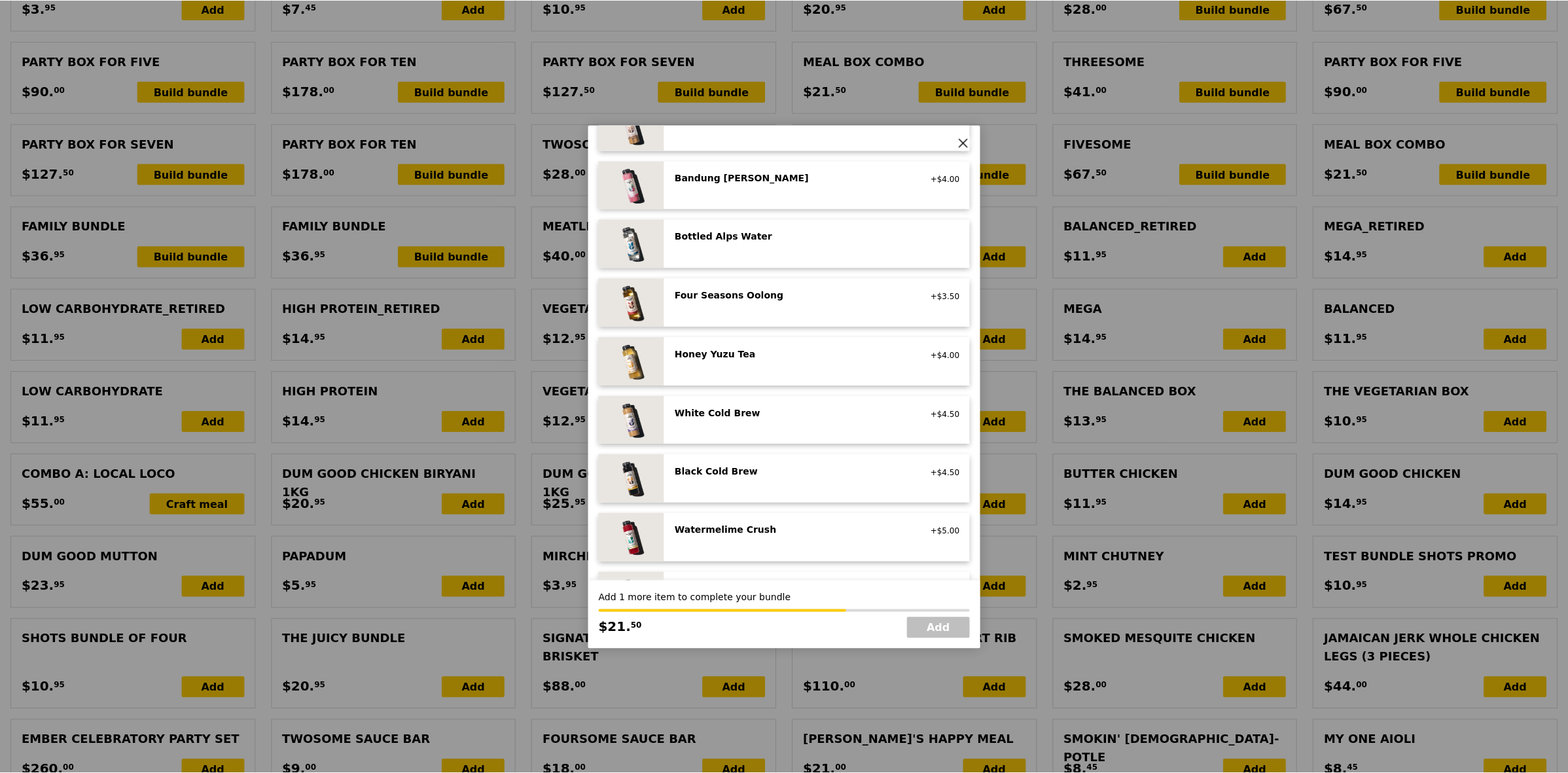
scroll to position [1392, 0]
click at [769, 467] on div "Black Cold Brew" at bounding box center [792, 467] width 235 height 13
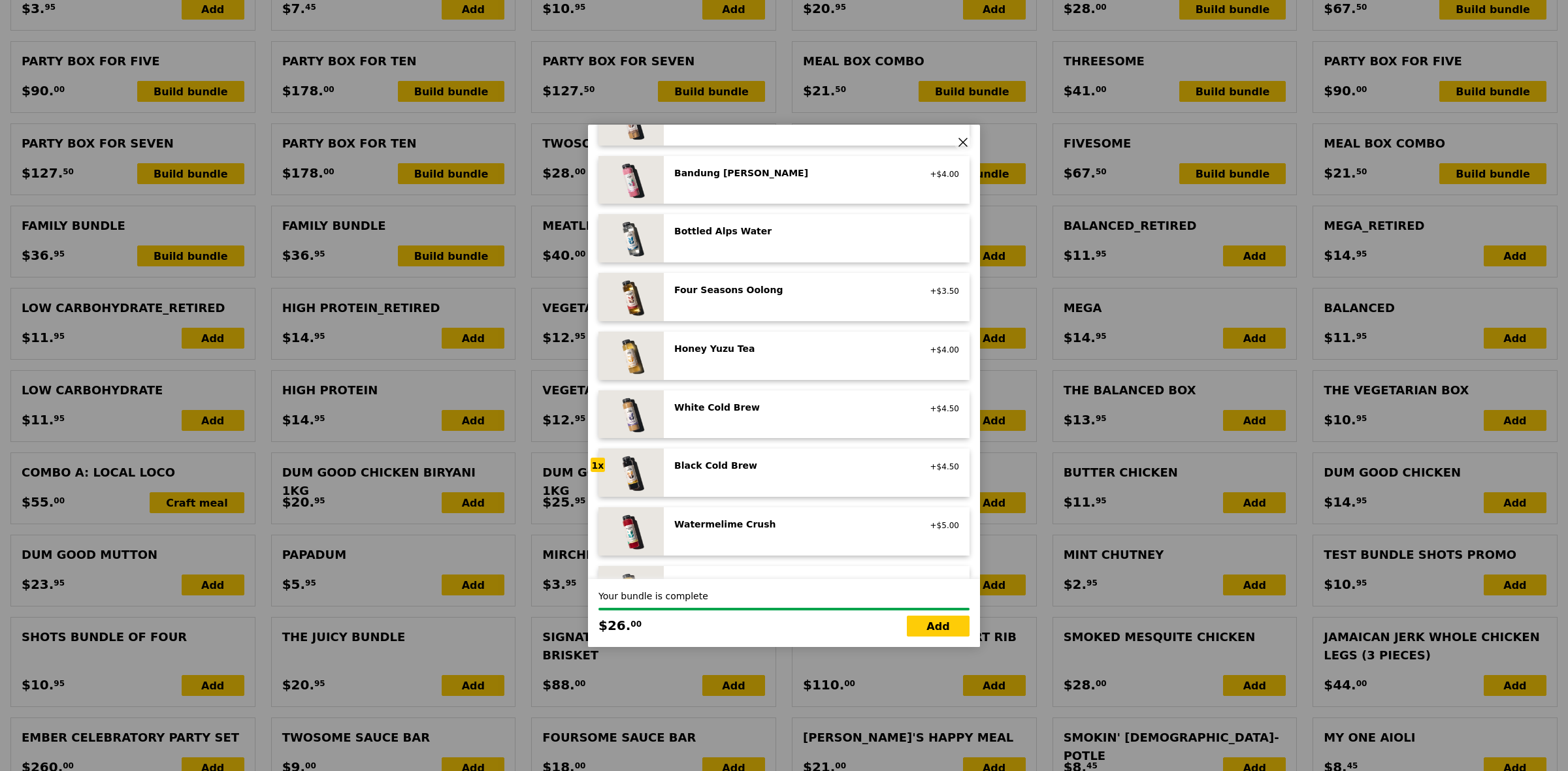
click at [1079, 119] on div "Meal Box Combo choice of a main, a drink and a side or dessert Mains Choose 1 i…" at bounding box center [784, 385] width 1568 height 771
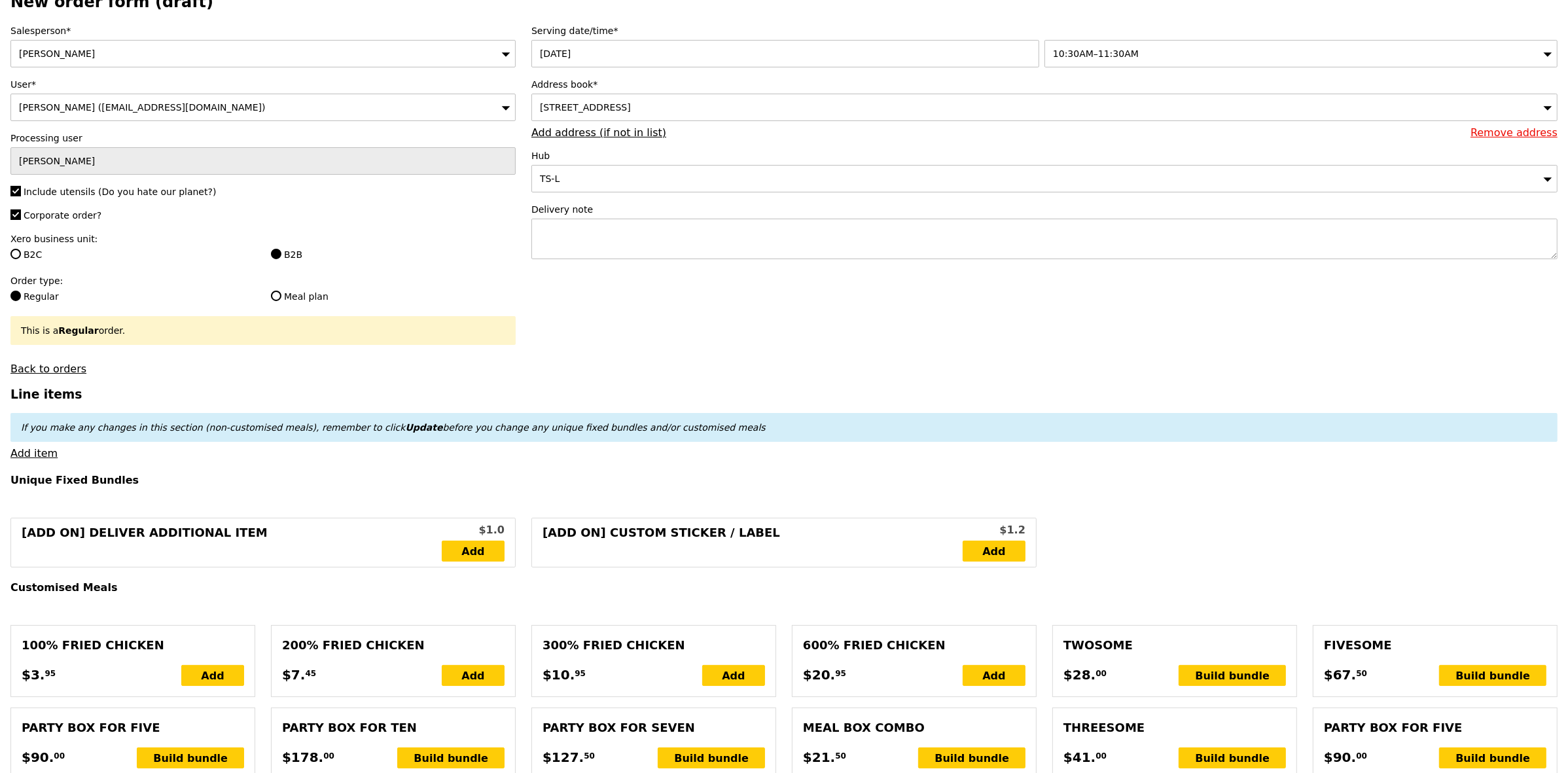
scroll to position [0, 0]
